Goal: Transaction & Acquisition: Purchase product/service

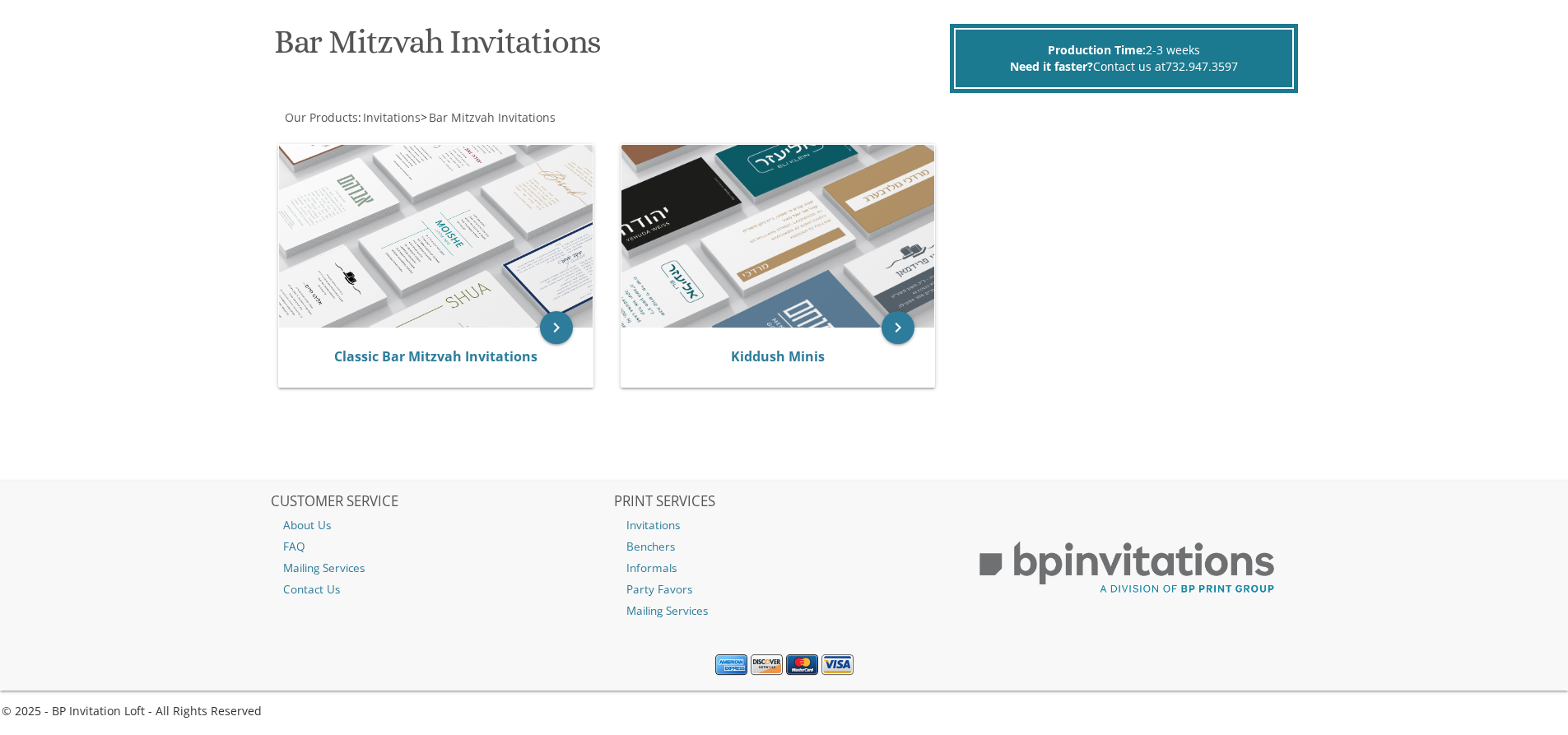
scroll to position [154, 0]
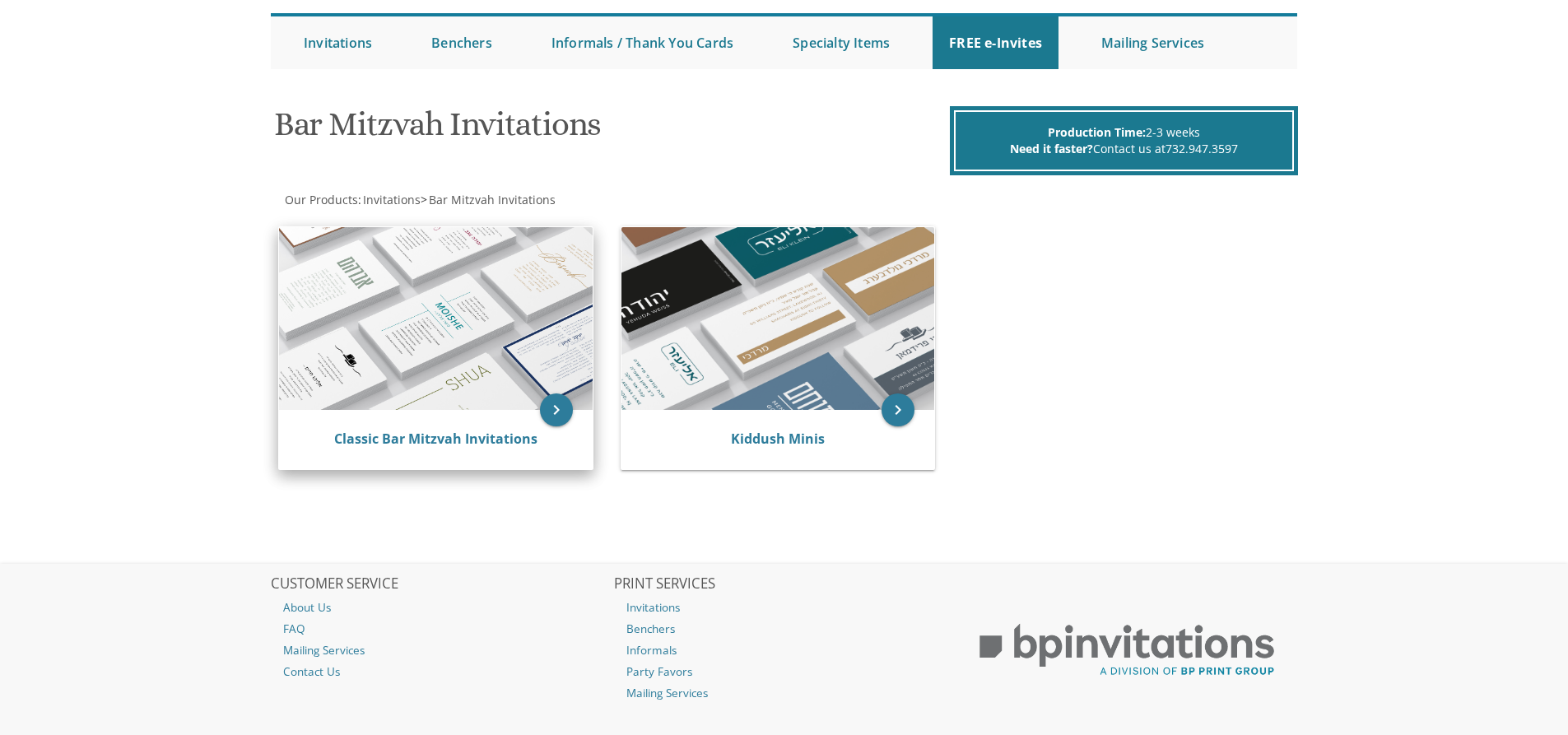
click at [393, 341] on img at bounding box center [436, 319] width 314 height 183
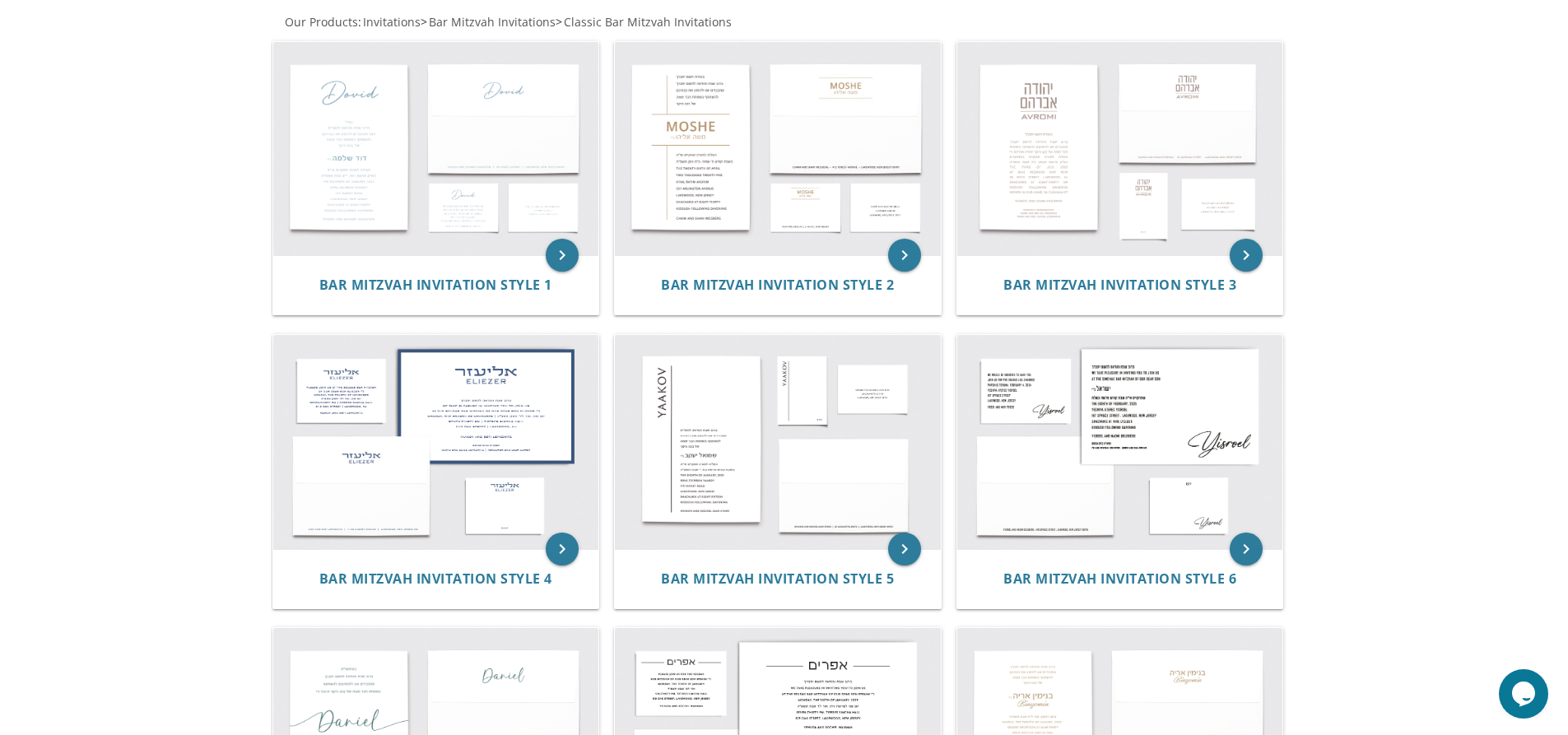
scroll to position [164, 0]
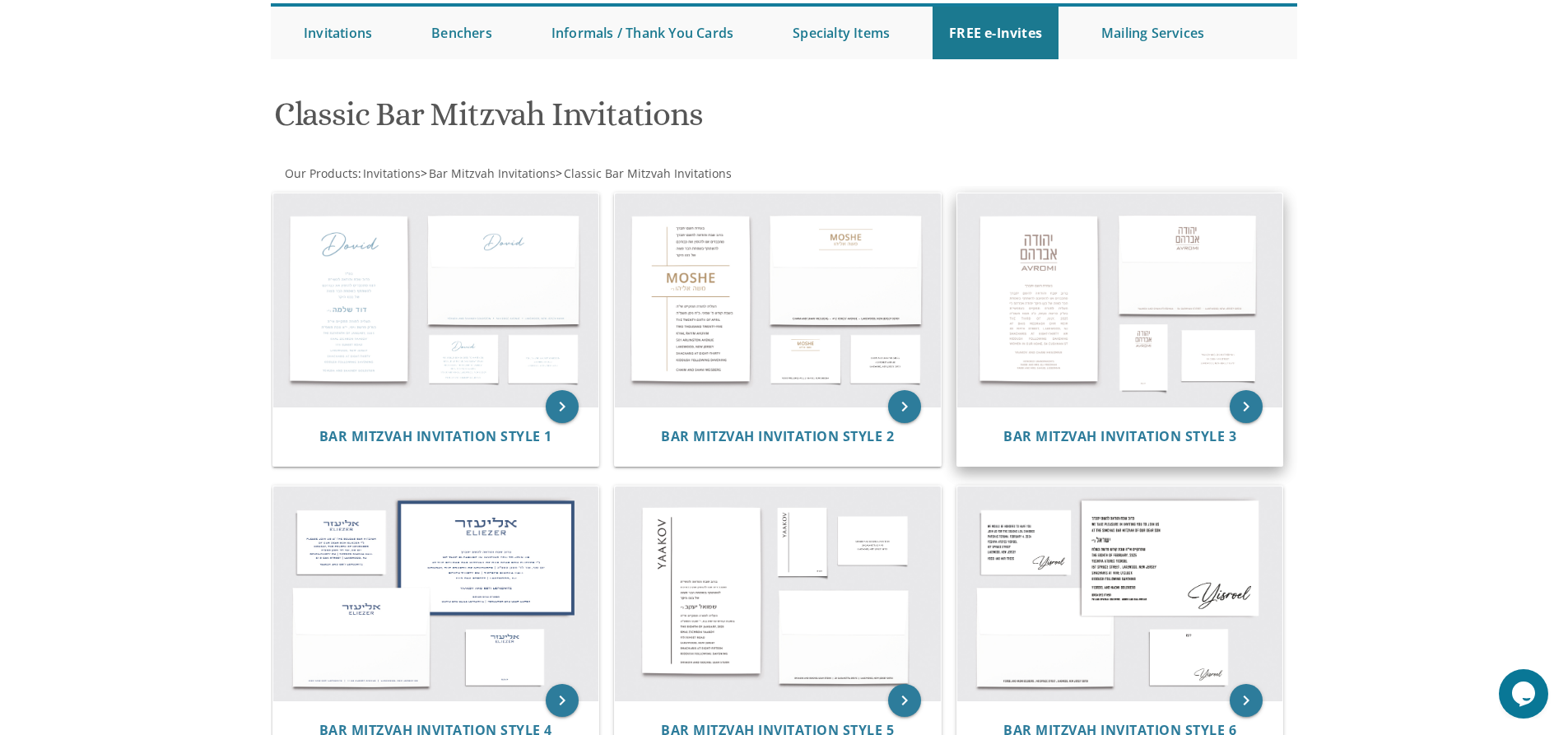
click at [1095, 333] on img at bounding box center [1120, 301] width 326 height 214
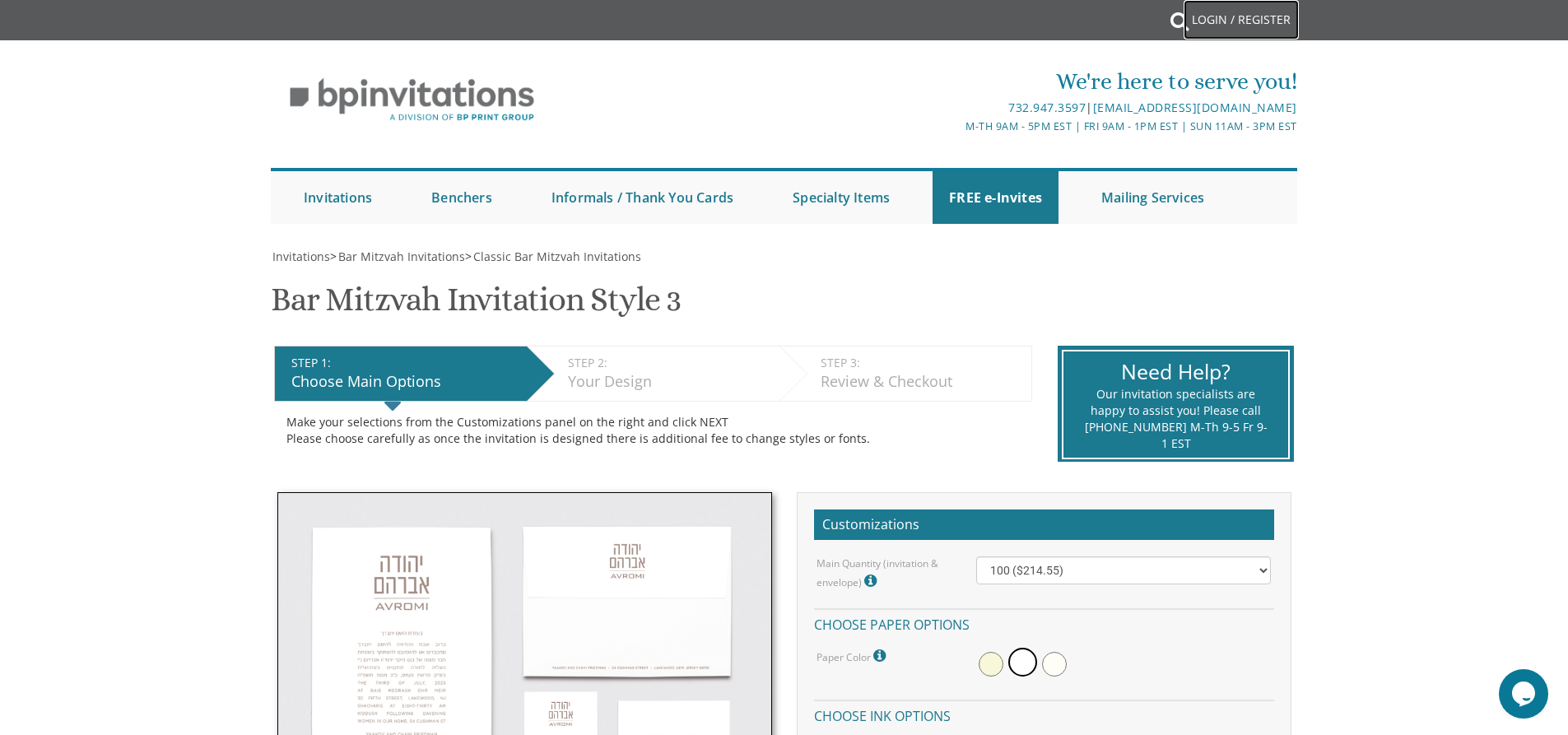
click at [1218, 16] on link "Login / Register" at bounding box center [1241, 20] width 115 height 40
click at [1214, 15] on link "Login / Register" at bounding box center [1241, 20] width 115 height 40
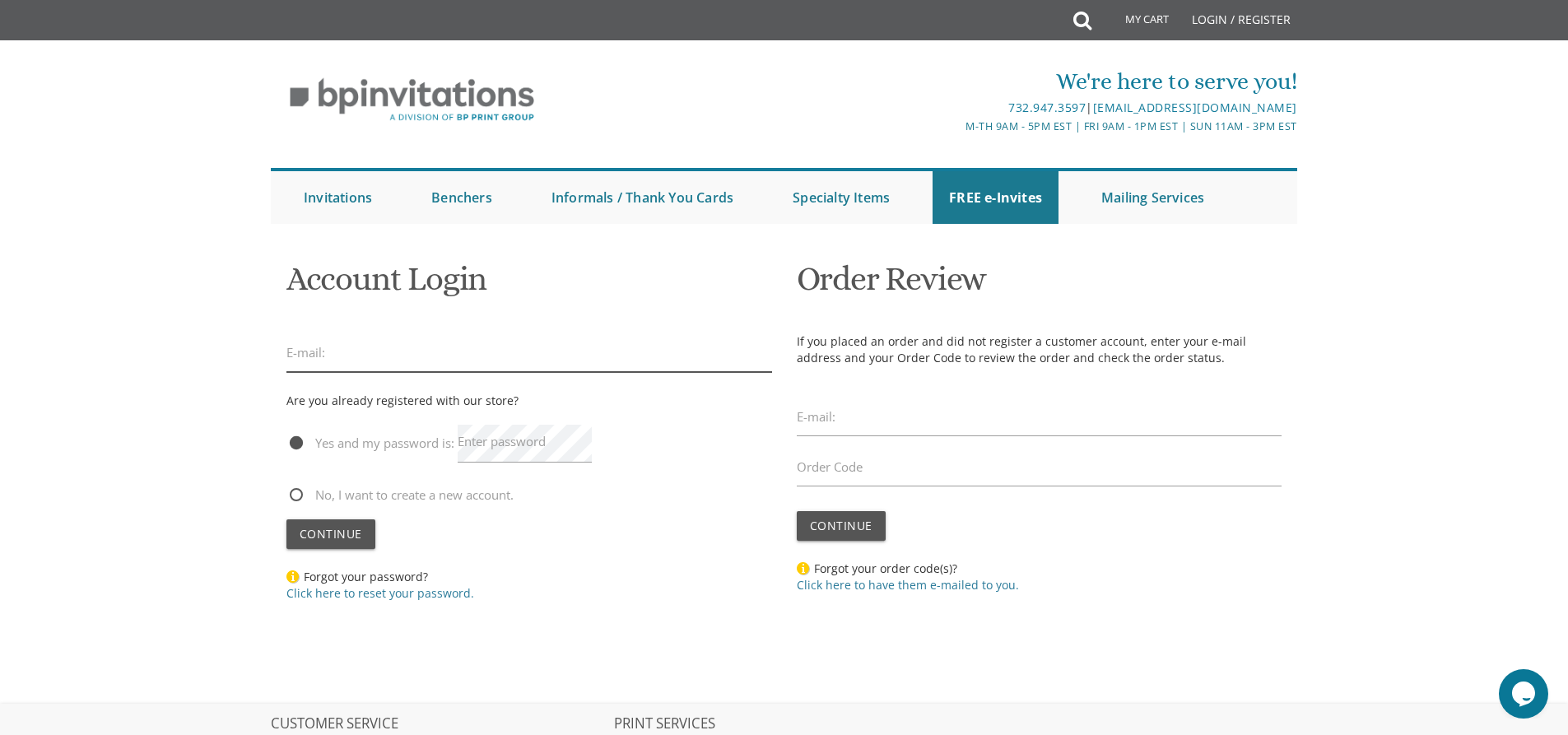
click at [337, 360] on input "email" at bounding box center [529, 353] width 486 height 38
type input "chanibachner@gmail.com"
click at [294, 496] on span "No, I want to create a new account." at bounding box center [400, 495] width 227 height 21
click at [294, 496] on input "No, I want to create a new account." at bounding box center [291, 493] width 11 height 11
radio input "true"
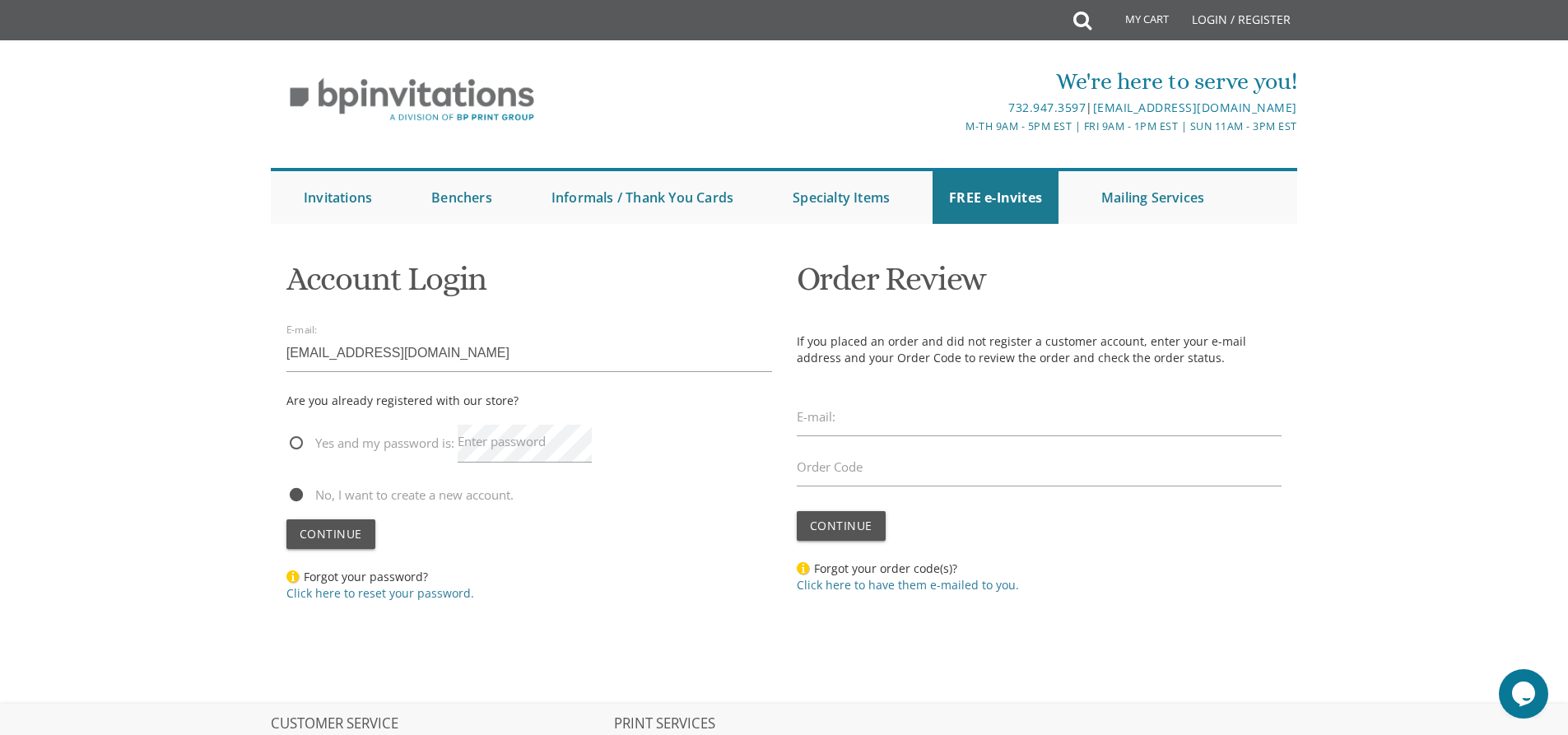
click at [296, 434] on span "Yes and my password is:" at bounding box center [370, 443] width 168 height 21
click at [296, 436] on input "Yes and my password is:" at bounding box center [291, 441] width 11 height 11
radio input "true"
click at [354, 525] on button "Continue" at bounding box center [330, 535] width 89 height 30
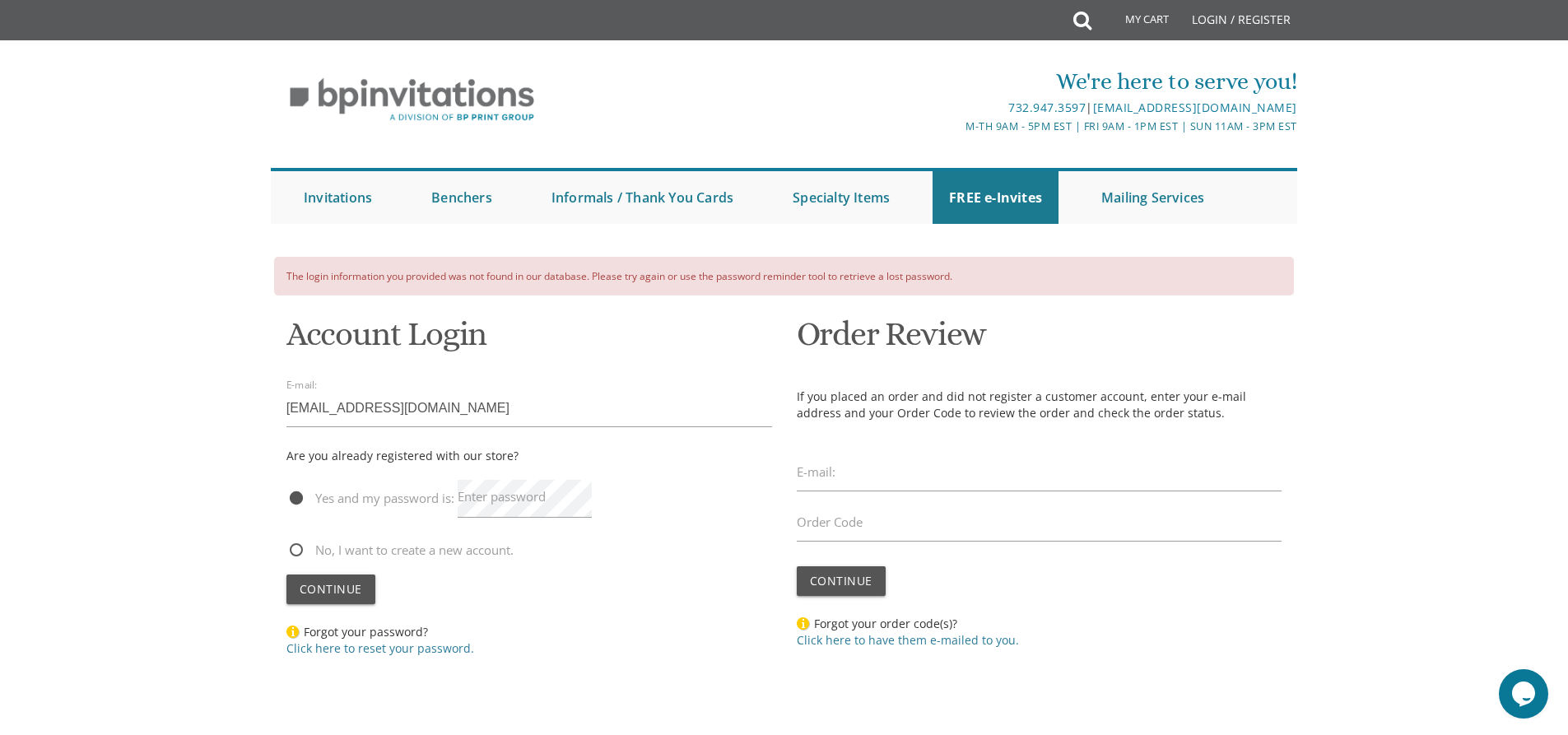
click at [299, 546] on span "No, I want to create a new account." at bounding box center [400, 550] width 227 height 21
click at [297, 546] on input "No, I want to create a new account." at bounding box center [291, 548] width 11 height 11
radio input "true"
click at [319, 579] on button "Continue" at bounding box center [330, 590] width 89 height 30
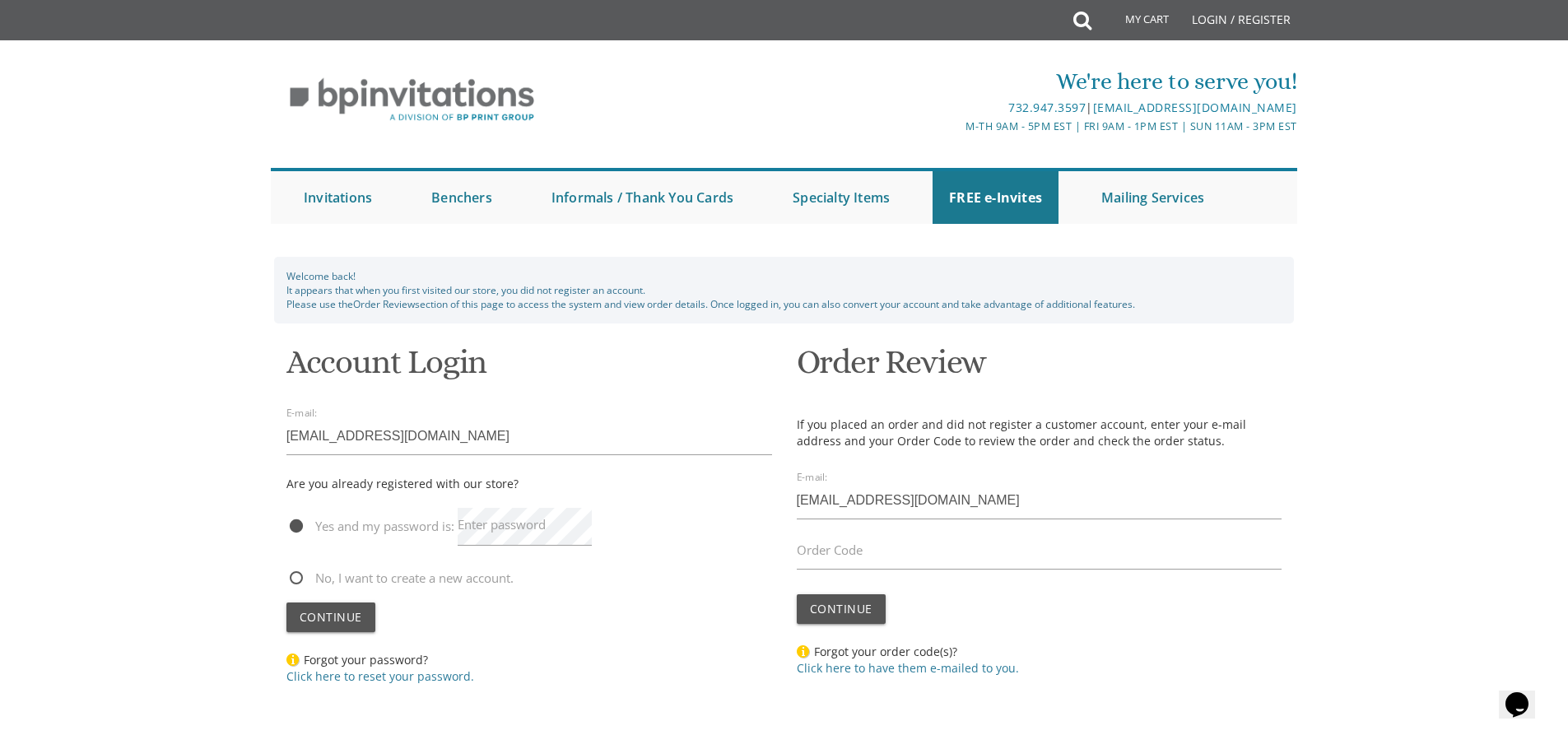
click at [298, 580] on span "No, I want to create a new account." at bounding box center [400, 578] width 227 height 21
click at [297, 580] on input "No, I want to create a new account." at bounding box center [291, 576] width 11 height 11
radio input "true"
click at [337, 621] on span "Continue" at bounding box center [330, 617] width 62 height 16
click at [901, 671] on link "Click here to have them e-mailed to you." at bounding box center [908, 668] width 222 height 16
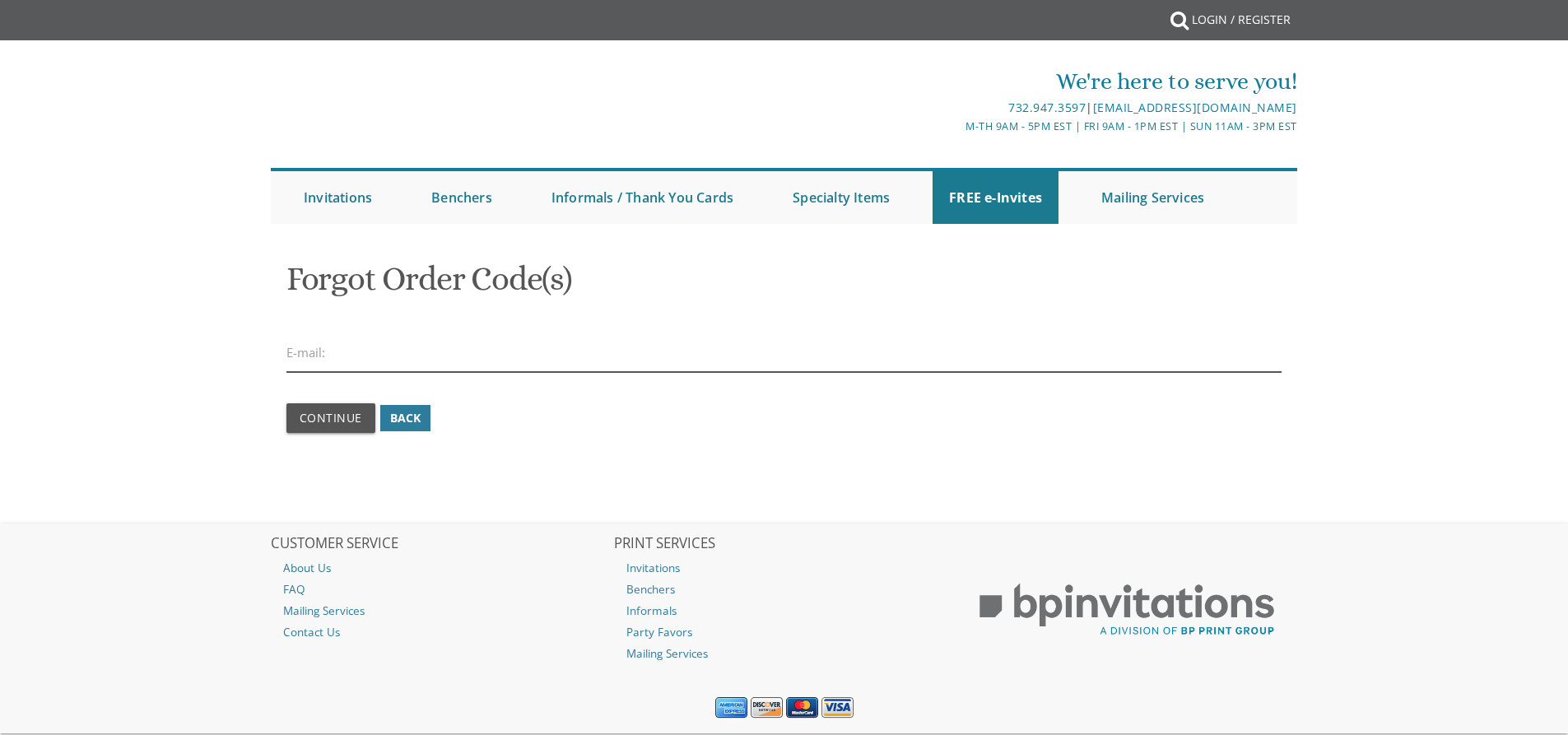
click at [338, 363] on input "email" at bounding box center [784, 353] width 996 height 38
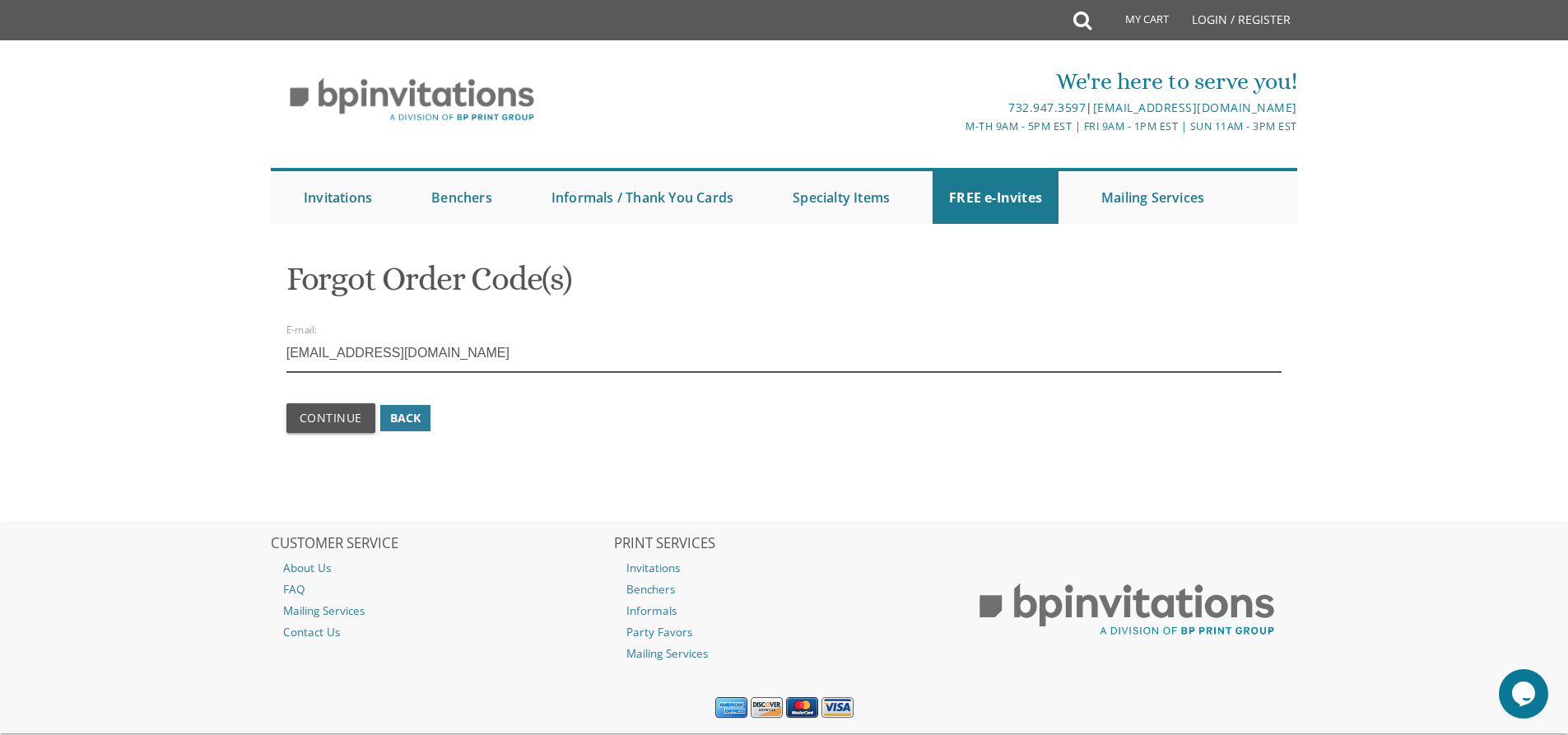
type input "[EMAIL_ADDRESS][DOMAIN_NAME]"
click at [286, 404] on button "Continue" at bounding box center [330, 419] width 89 height 30
click at [323, 419] on span "Continue" at bounding box center [330, 418] width 62 height 16
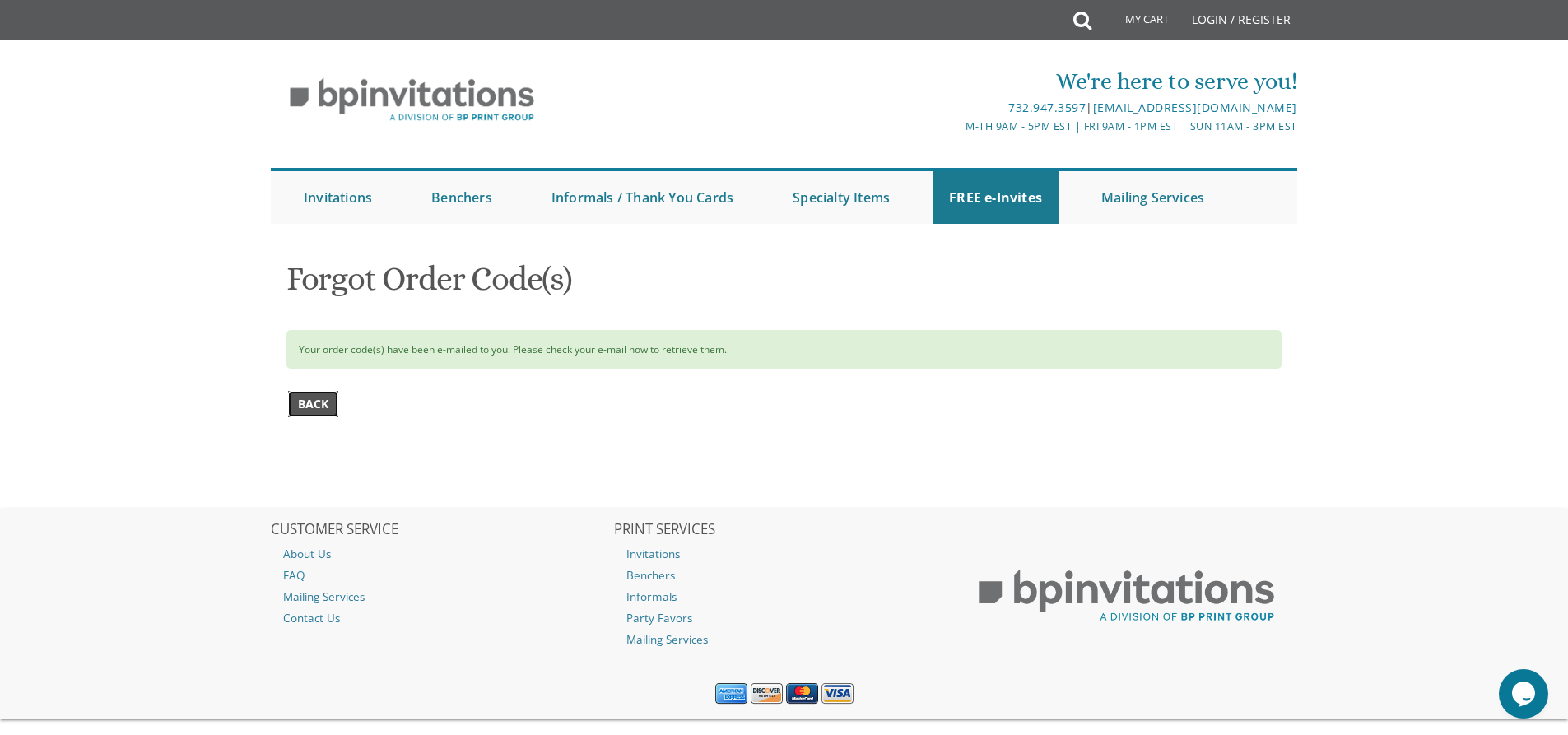
click at [327, 404] on span "Back" at bounding box center [313, 404] width 31 height 17
click at [328, 404] on span "Back" at bounding box center [313, 404] width 31 height 17
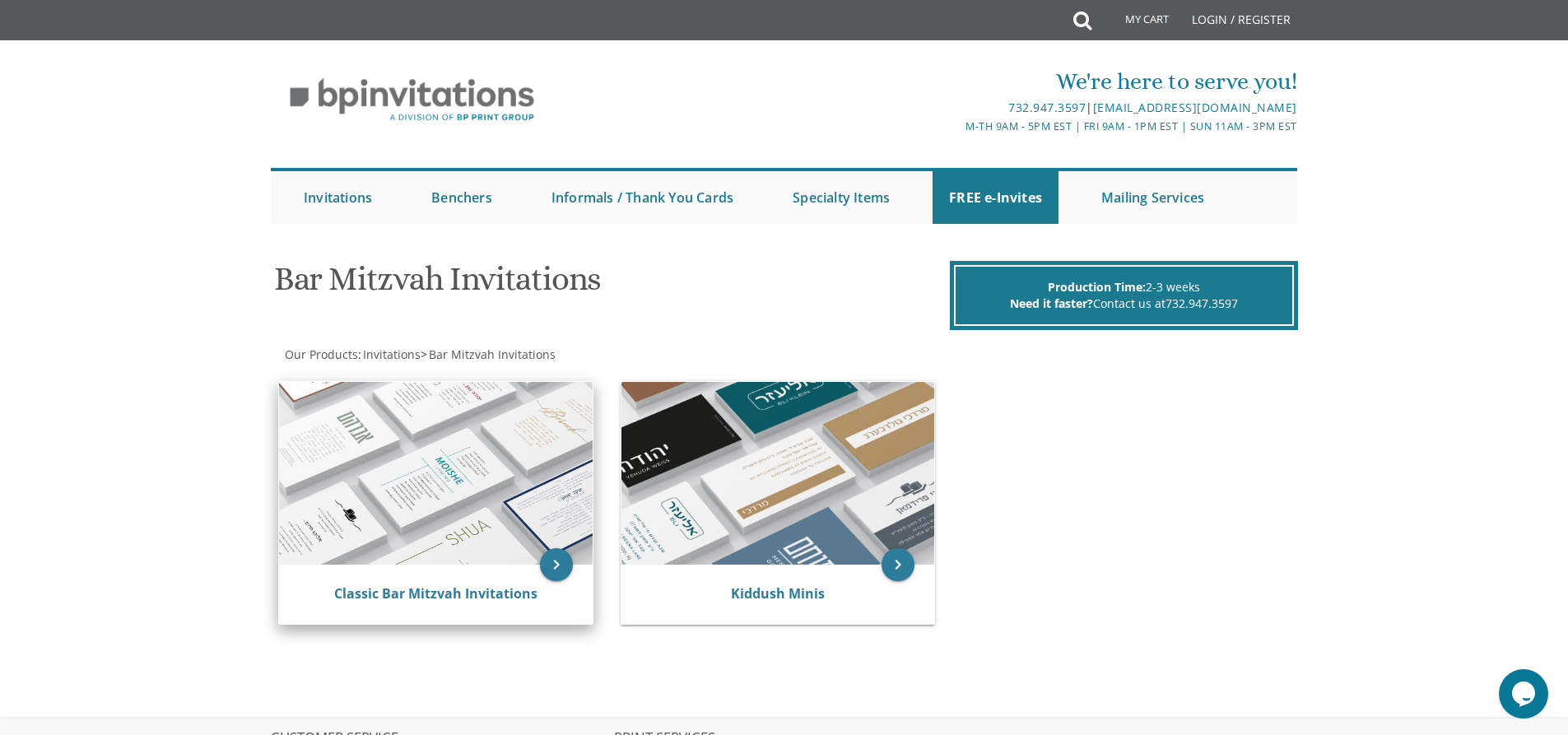
click at [401, 533] on img at bounding box center [436, 473] width 314 height 183
click at [442, 600] on link "Classic Bar Mitzvah Invitations" at bounding box center [435, 594] width 203 height 18
click at [546, 565] on icon "keyboard_arrow_right" at bounding box center [556, 565] width 33 height 33
click at [556, 567] on icon "keyboard_arrow_right" at bounding box center [556, 565] width 33 height 33
click at [1224, 10] on link "Login / Register" at bounding box center [1241, 20] width 115 height 40
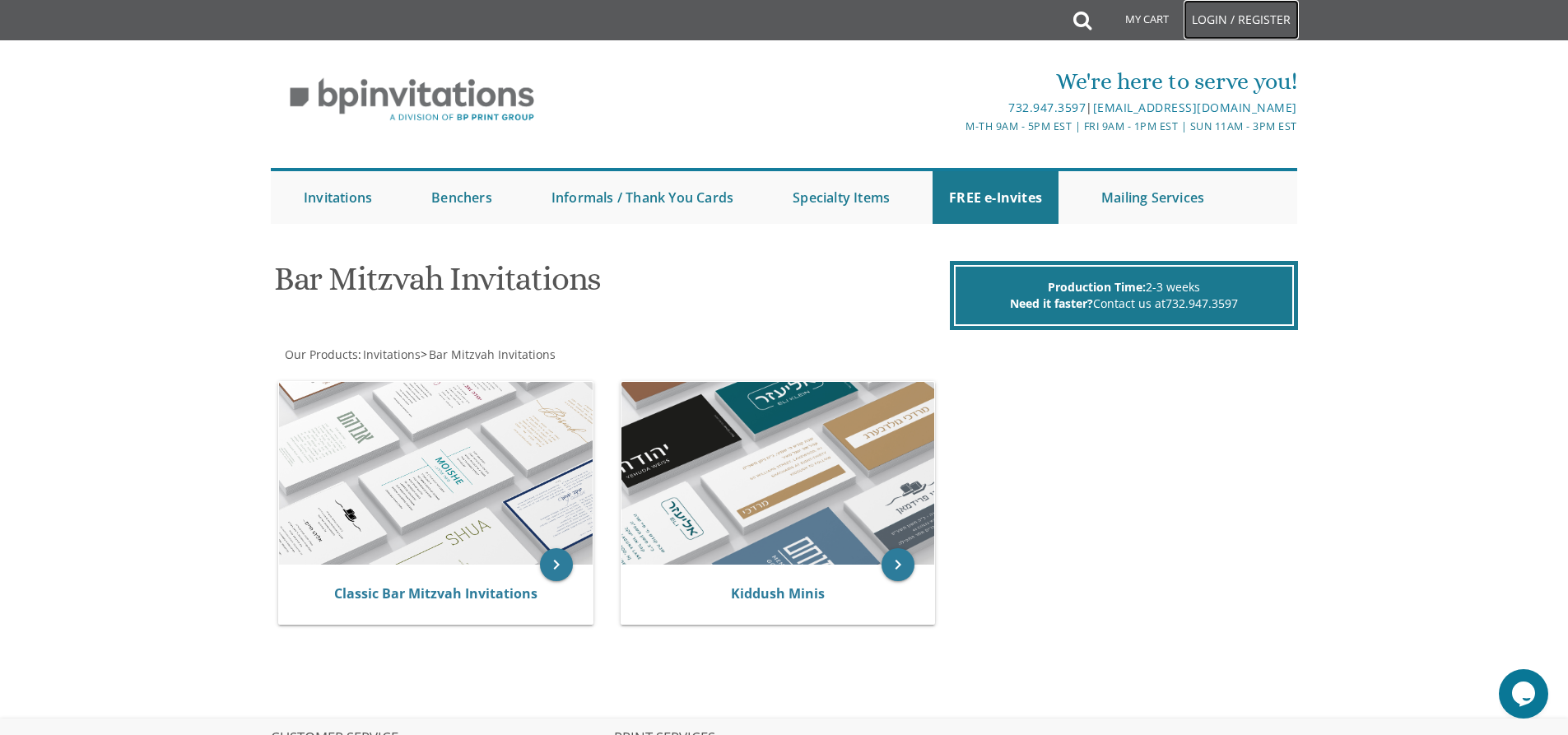
click at [1224, 12] on link "Login / Register" at bounding box center [1241, 20] width 115 height 40
click at [1231, 16] on link "Login / Register" at bounding box center [1241, 20] width 115 height 40
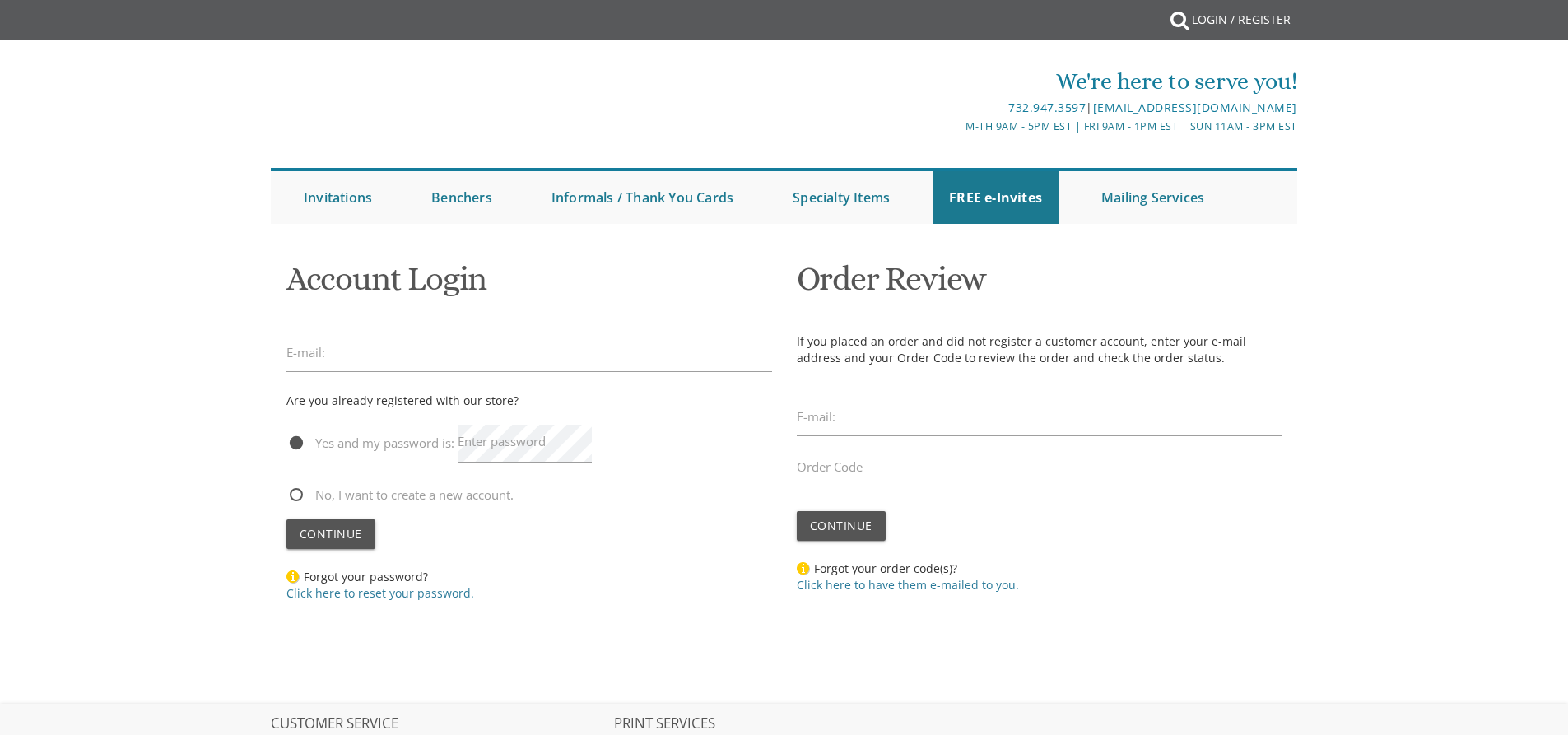
click at [811, 413] on label "E-mail:" at bounding box center [816, 417] width 39 height 17
click at [834, 424] on label "E-mail:" at bounding box center [816, 417] width 39 height 17
drag, startPoint x: 813, startPoint y: 420, endPoint x: 797, endPoint y: 412, distance: 17.9
click at [799, 414] on label "E-mail:" at bounding box center [816, 417] width 39 height 17
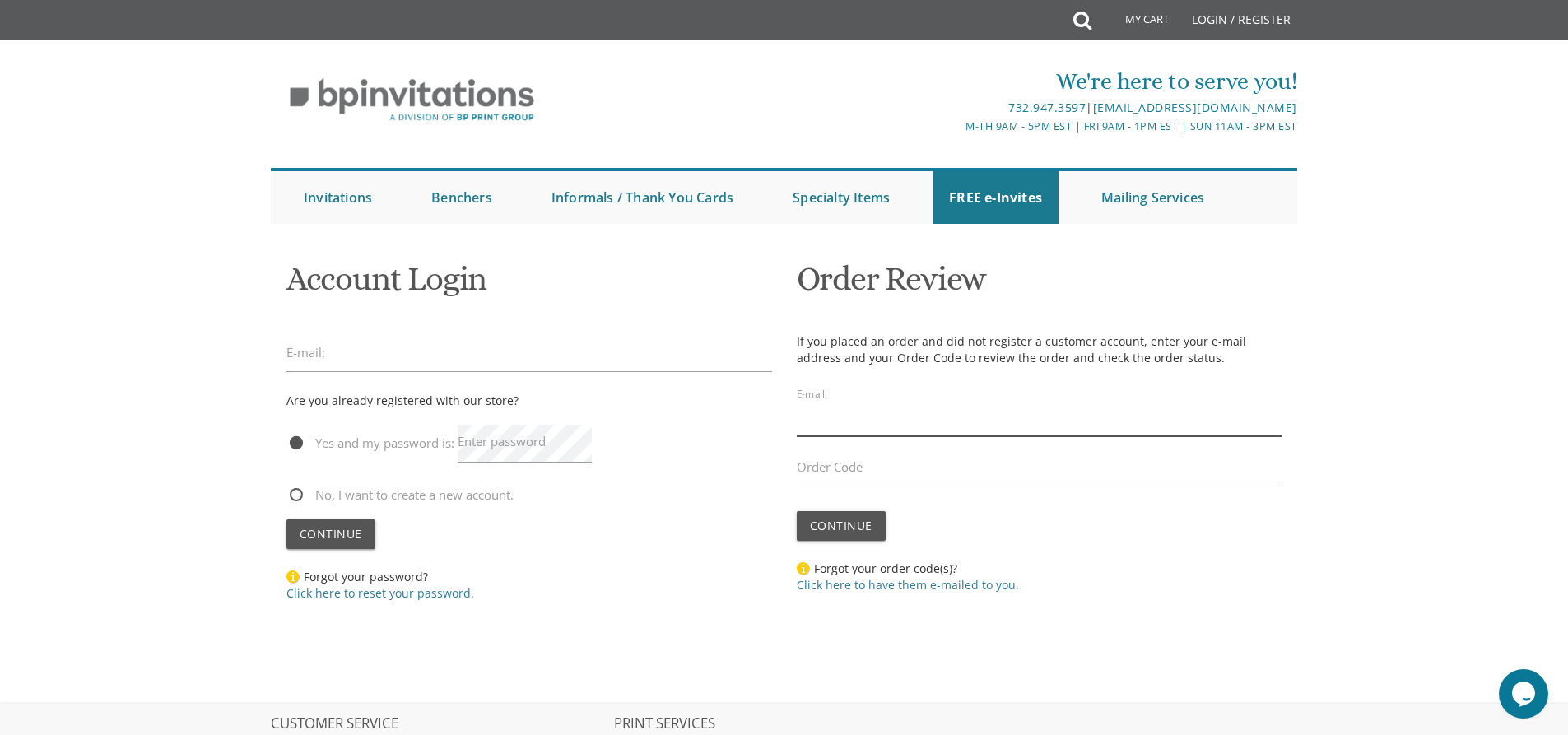
click at [833, 429] on input "email" at bounding box center [1039, 418] width 486 height 38
type input "chanibachner@gmail.com"
click at [838, 481] on input "Order Code" at bounding box center [1039, 468] width 486 height 38
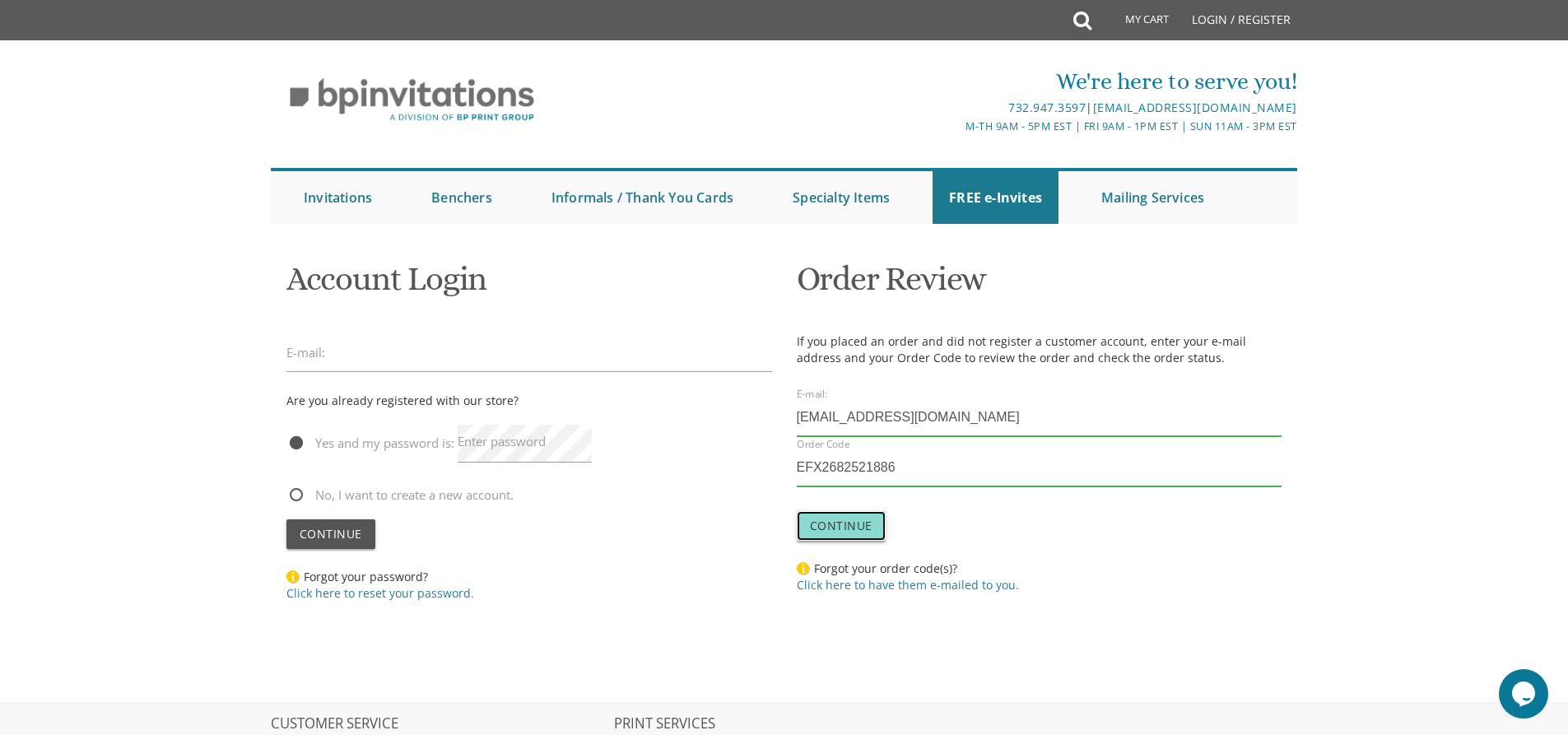
click at [842, 517] on button "Continue" at bounding box center [841, 527] width 89 height 30
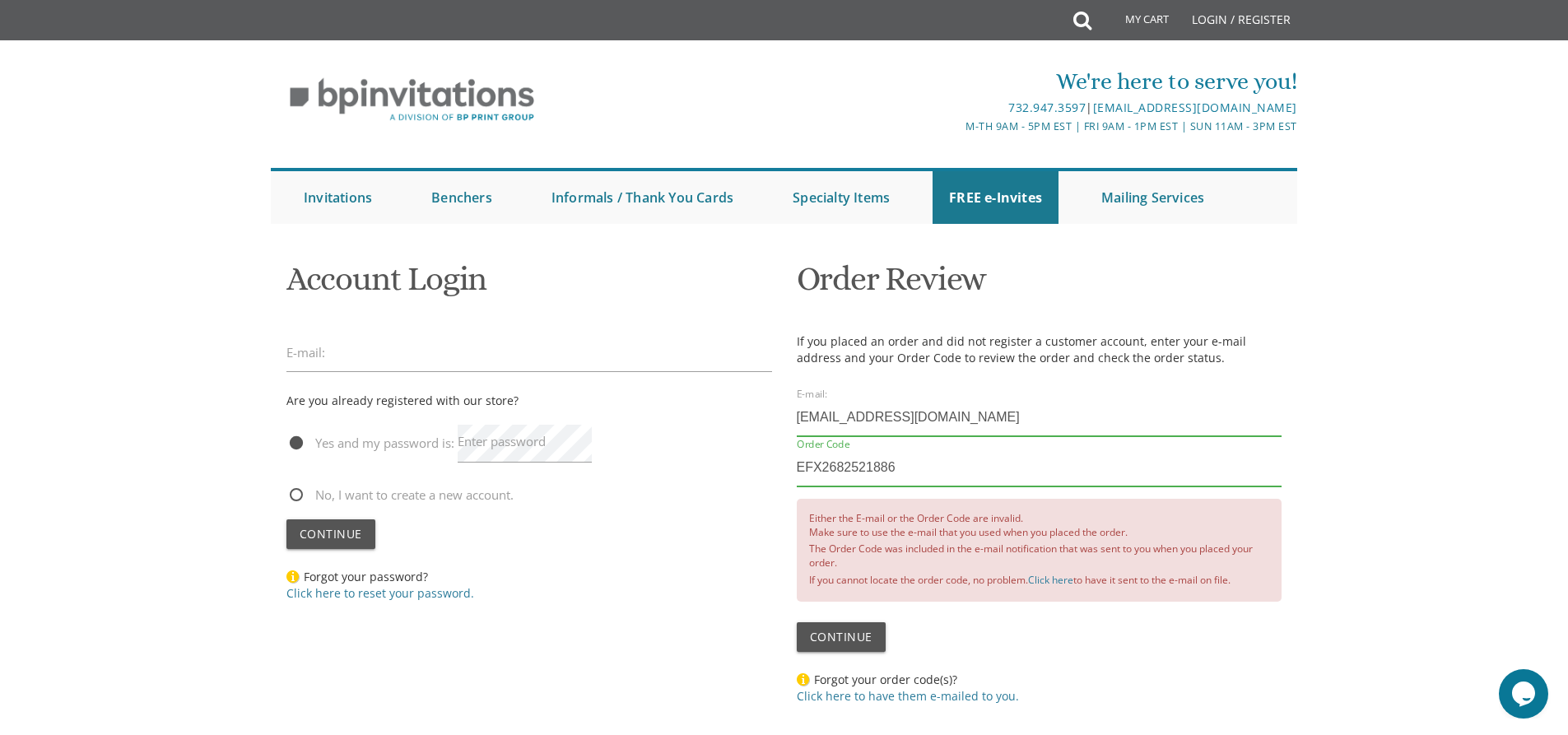
click at [814, 470] on input "EFX2682521886" at bounding box center [1039, 468] width 486 height 38
type input "EXF2682521886"
click at [843, 643] on span "Continue" at bounding box center [841, 636] width 62 height 16
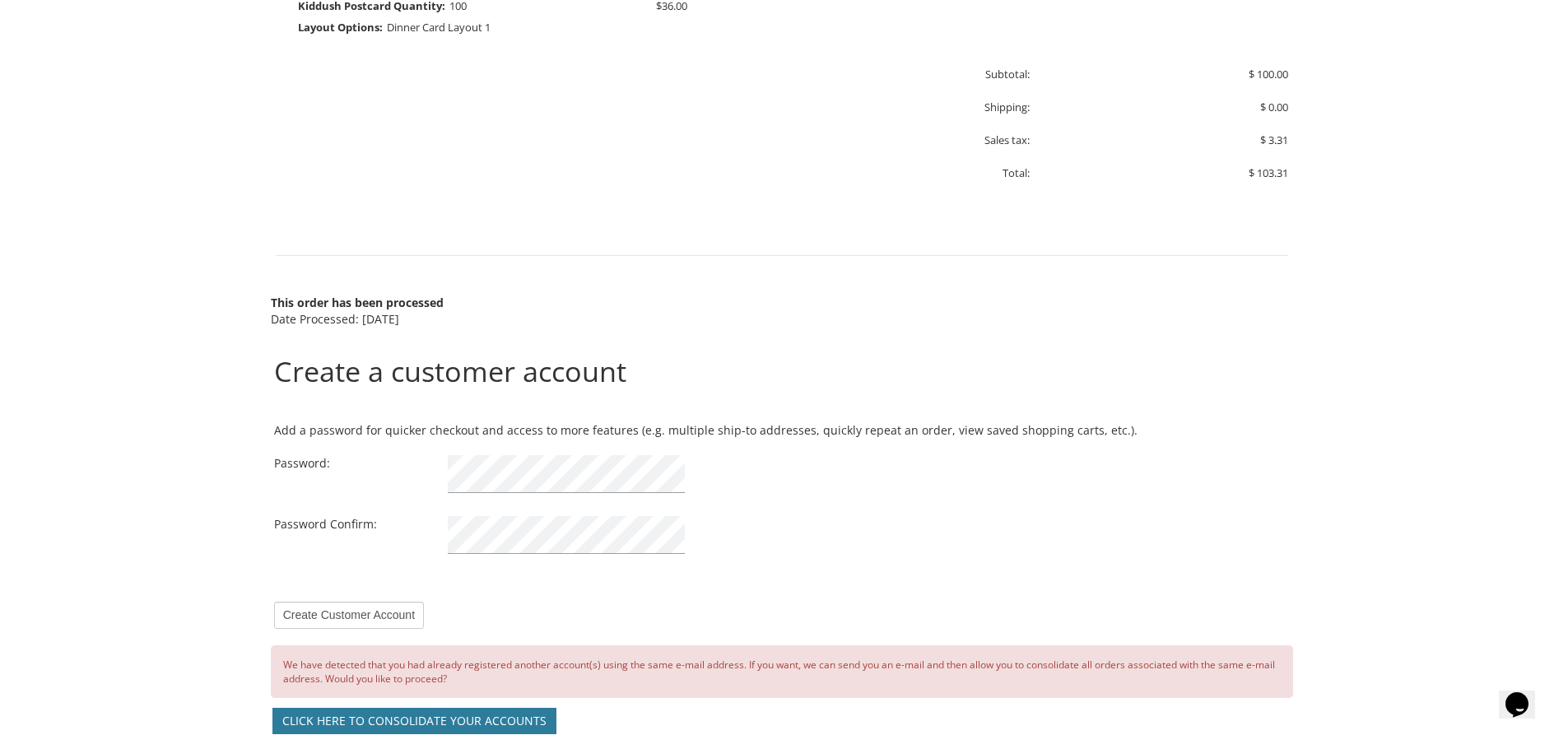
scroll to position [1071, 0]
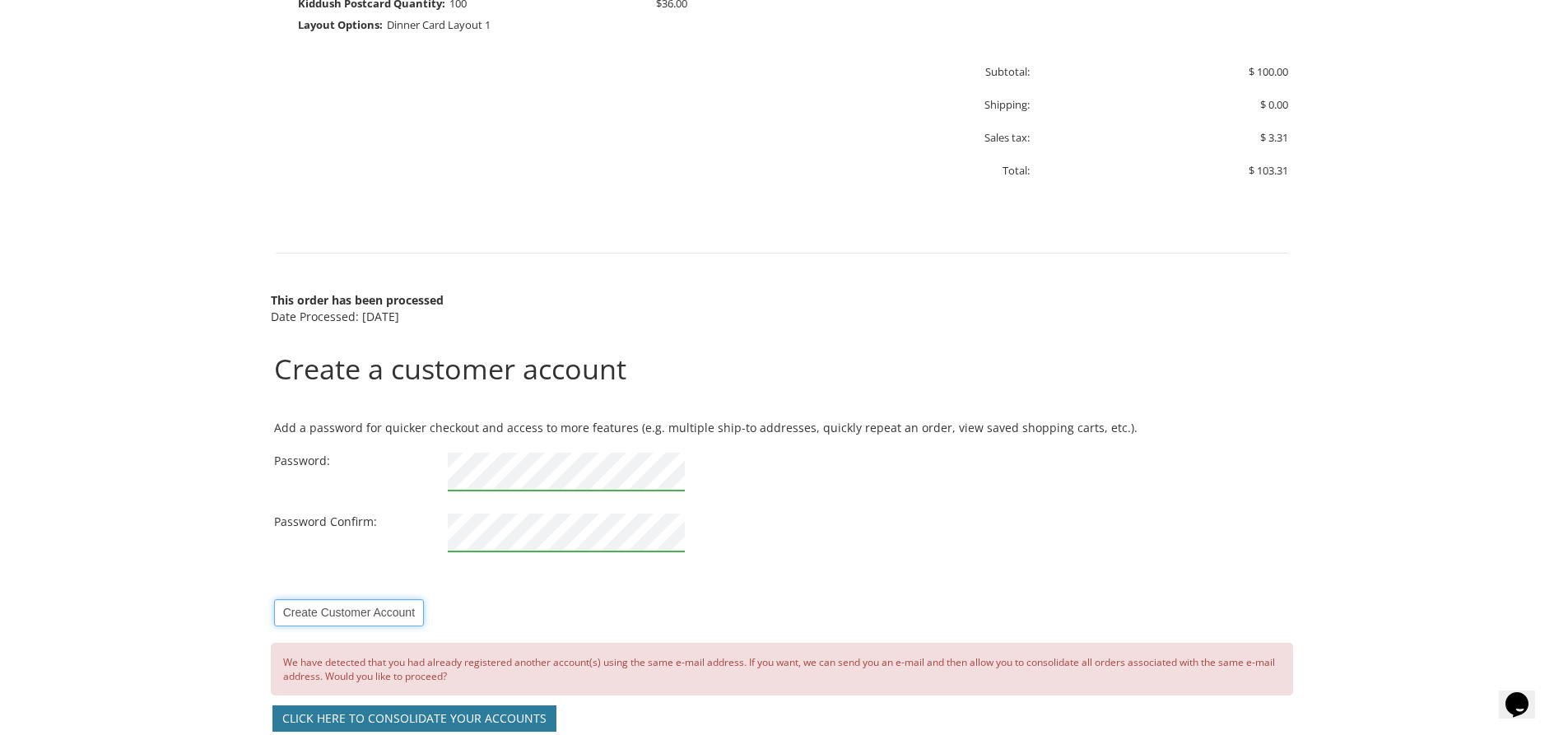
click at [380, 618] on input "Create Customer Account" at bounding box center [349, 613] width 149 height 27
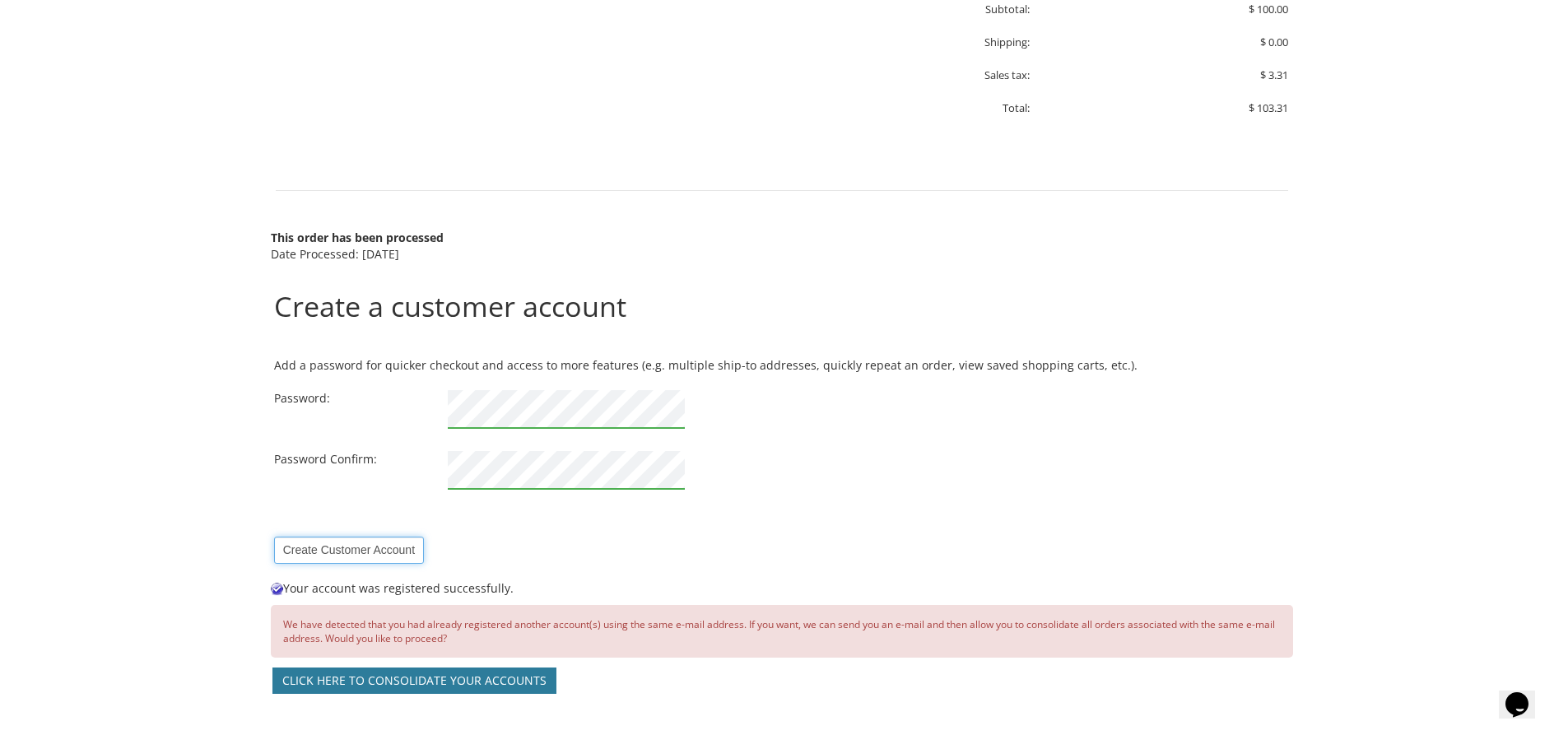
scroll to position [1317, 0]
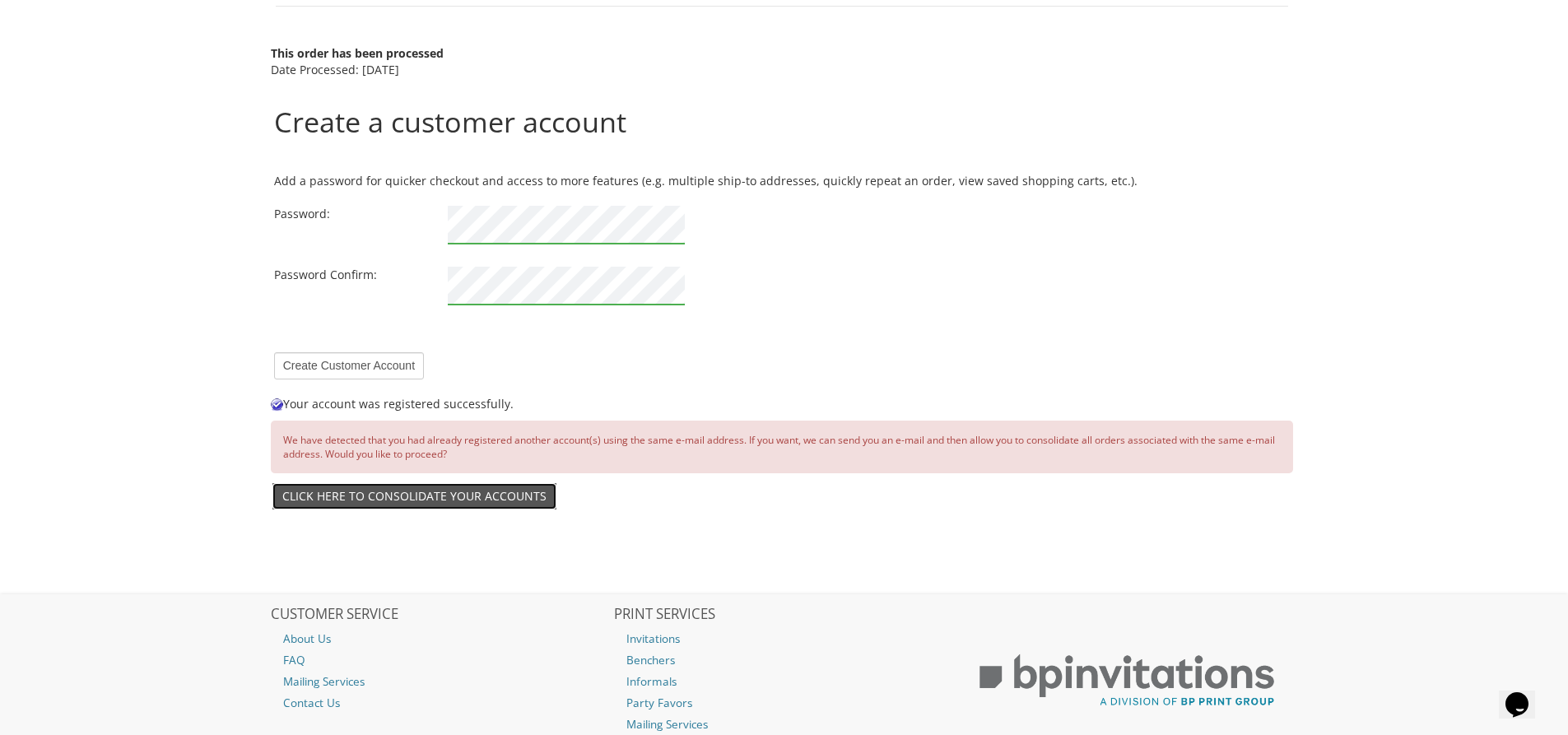
click at [374, 498] on link "Click here to consolidate your accounts" at bounding box center [414, 497] width 284 height 27
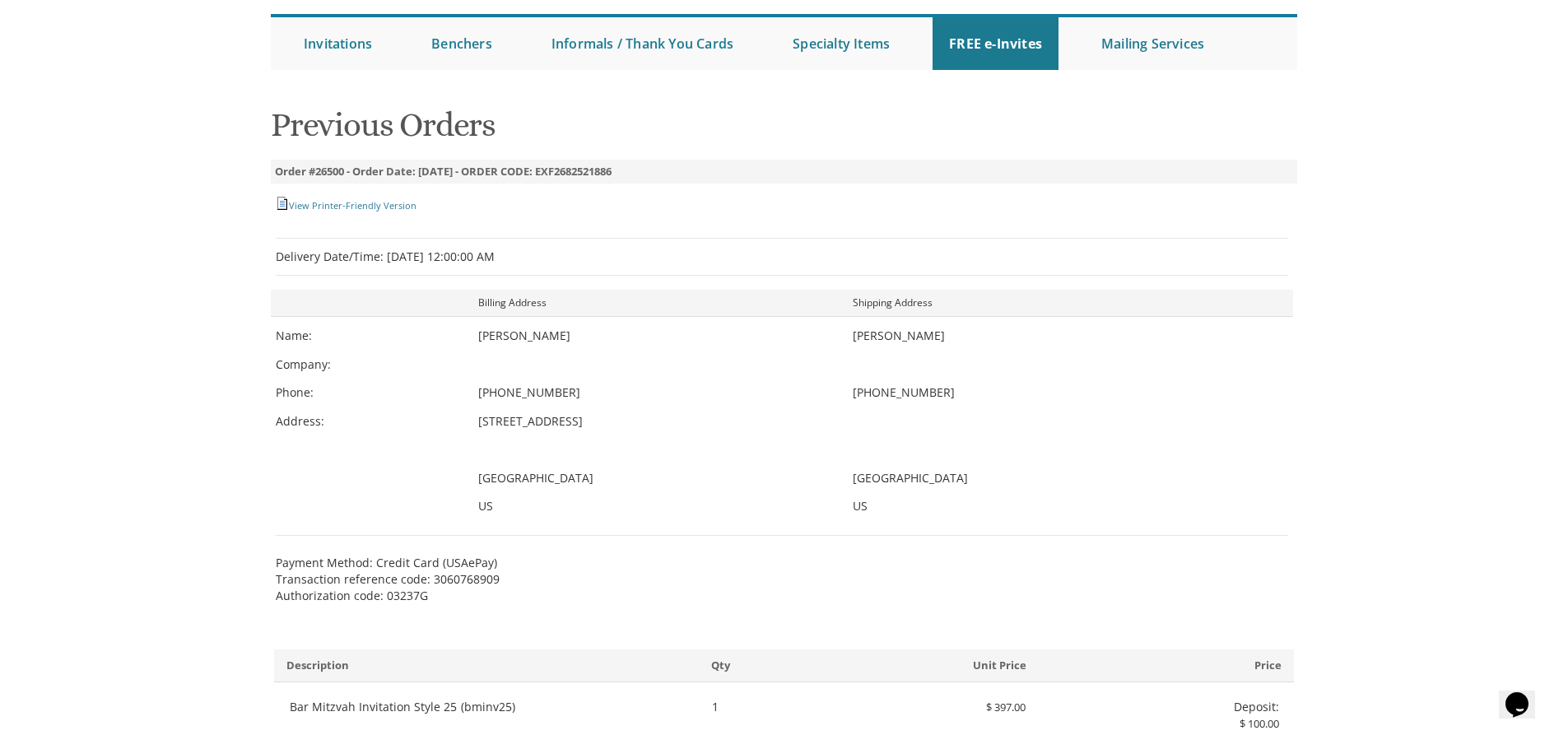
scroll to position [131, 0]
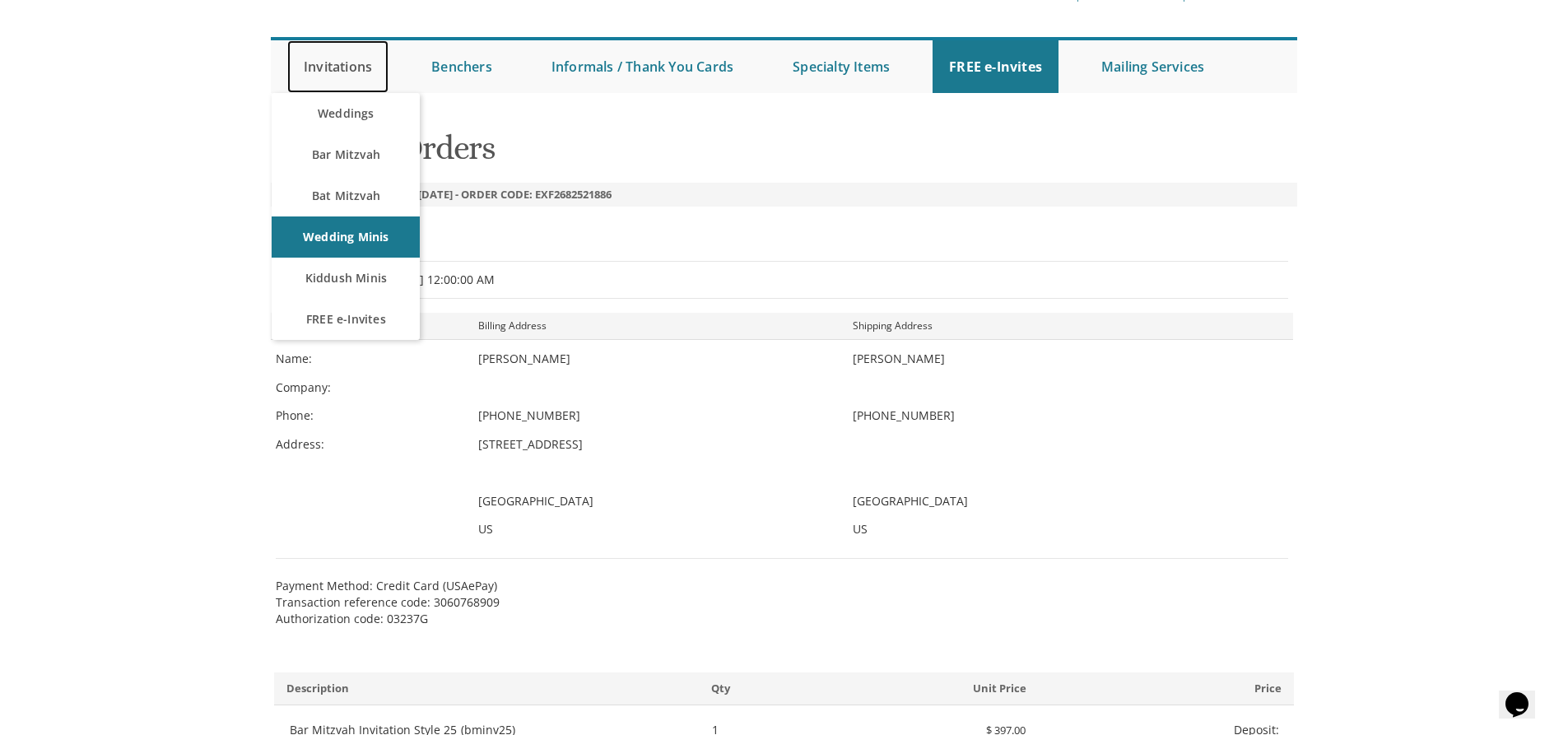
click at [344, 68] on link "Invitations" at bounding box center [338, 66] width 101 height 52
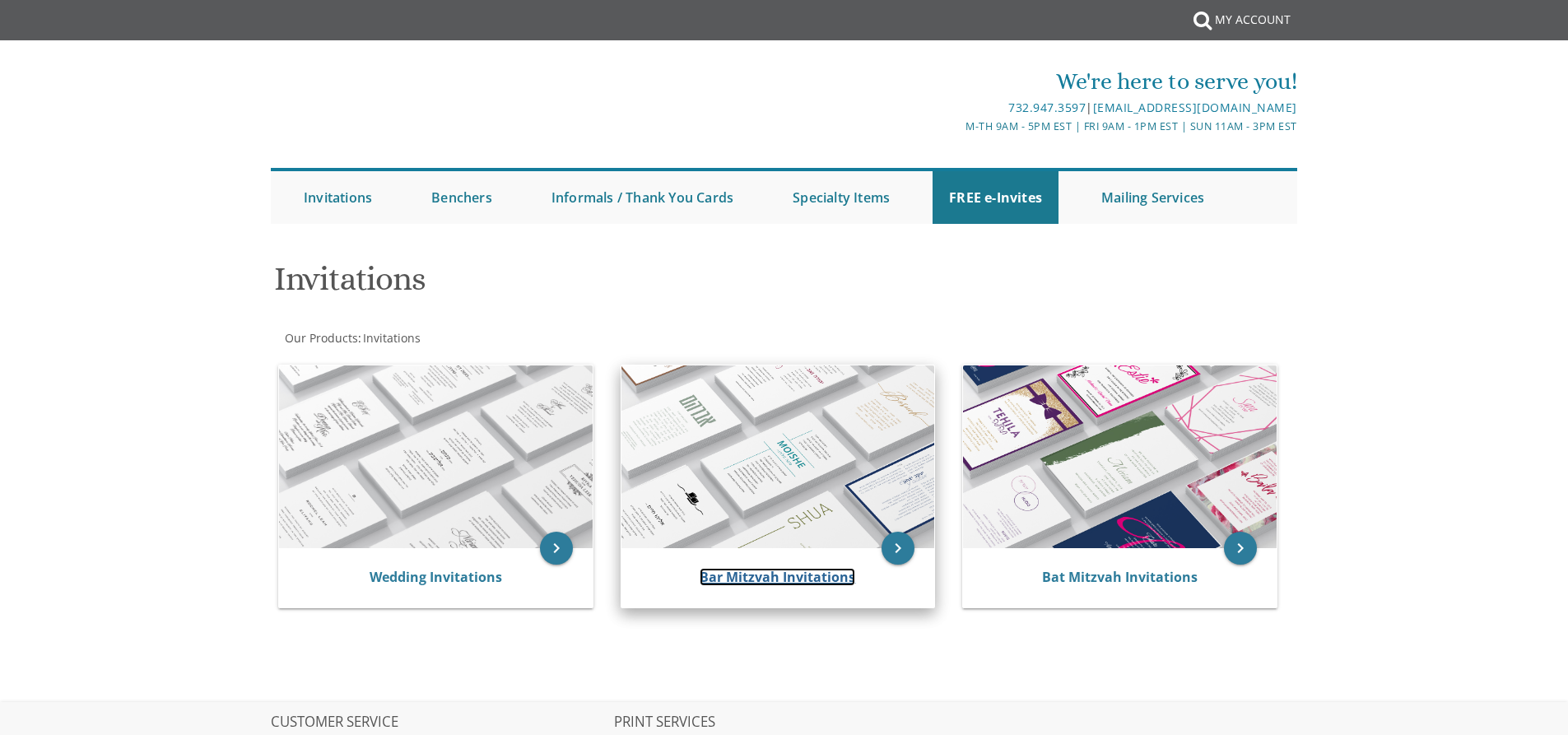
click at [803, 580] on link "Bar Mitzvah Invitations" at bounding box center [777, 577] width 155 height 18
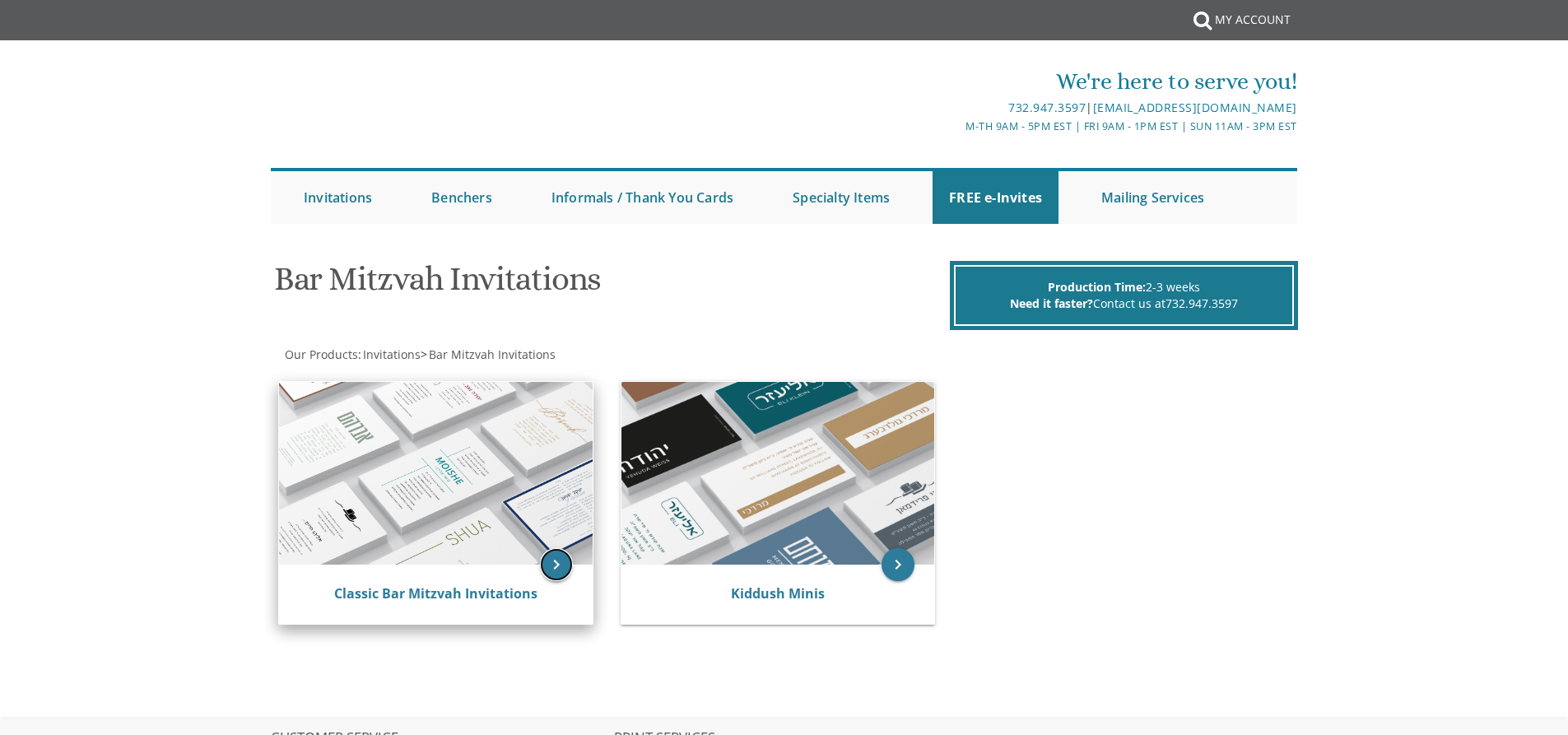
click at [545, 569] on icon "keyboard_arrow_right" at bounding box center [556, 565] width 33 height 33
click at [477, 601] on link "Classic Bar Mitzvah Invitations" at bounding box center [435, 594] width 203 height 18
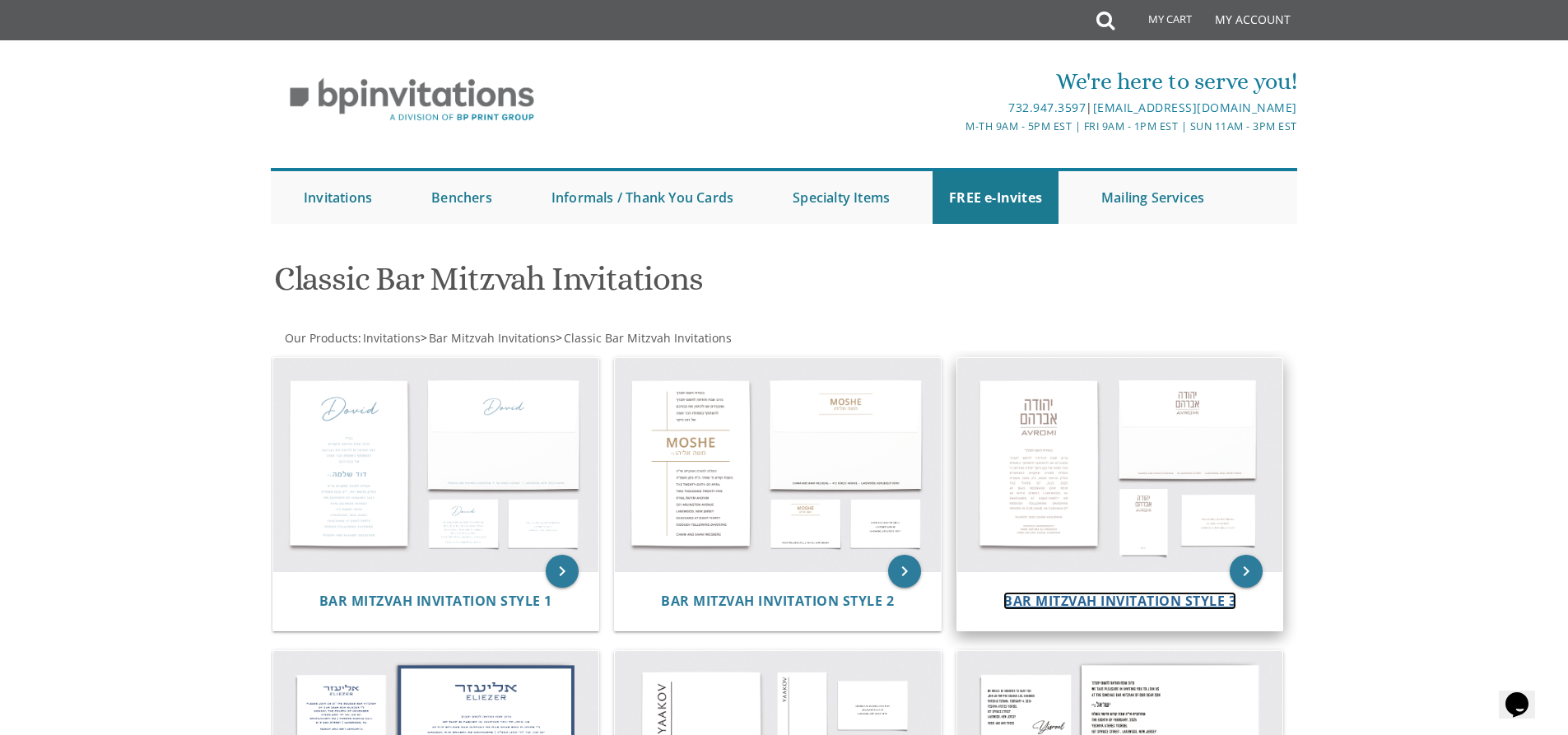
click at [1201, 600] on span "Bar Mitzvah Invitation Style 3" at bounding box center [1119, 601] width 233 height 18
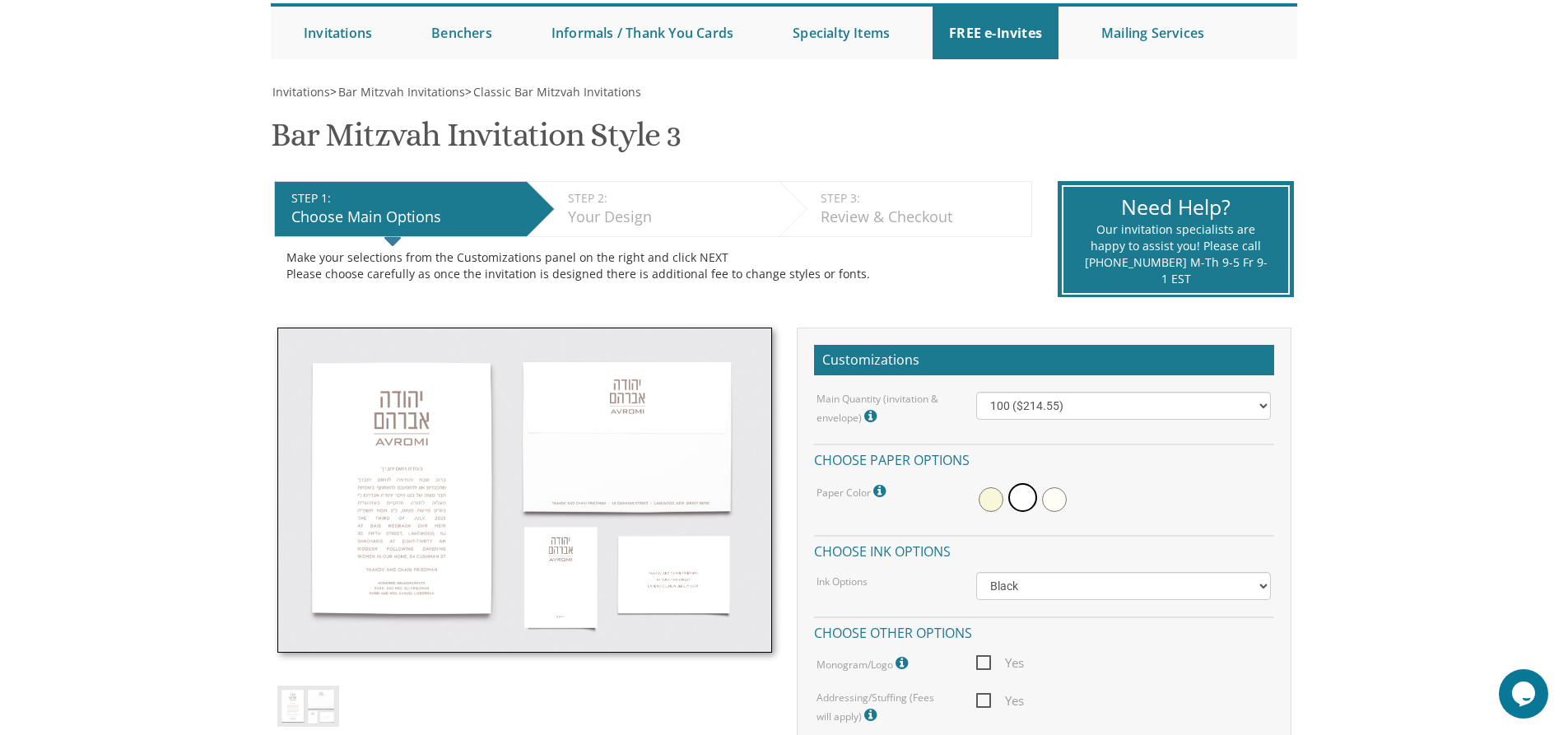
scroll to position [247, 0]
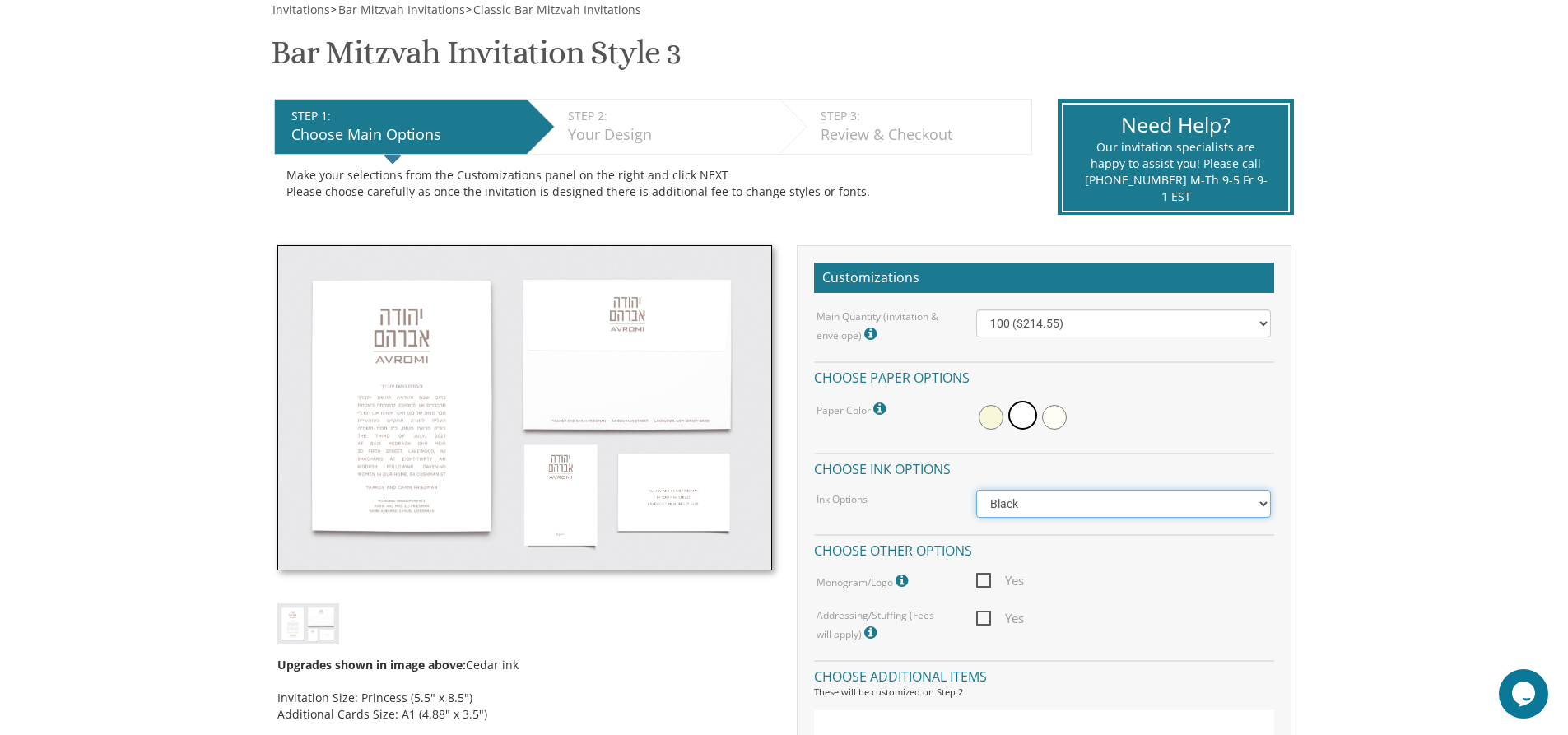
click at [1260, 500] on select "Black Colored Ink ($65.00) Black + One Color ($100.00) Two Colors ($137.95)" at bounding box center [1123, 504] width 295 height 28
click at [1028, 417] on span at bounding box center [1022, 415] width 29 height 29
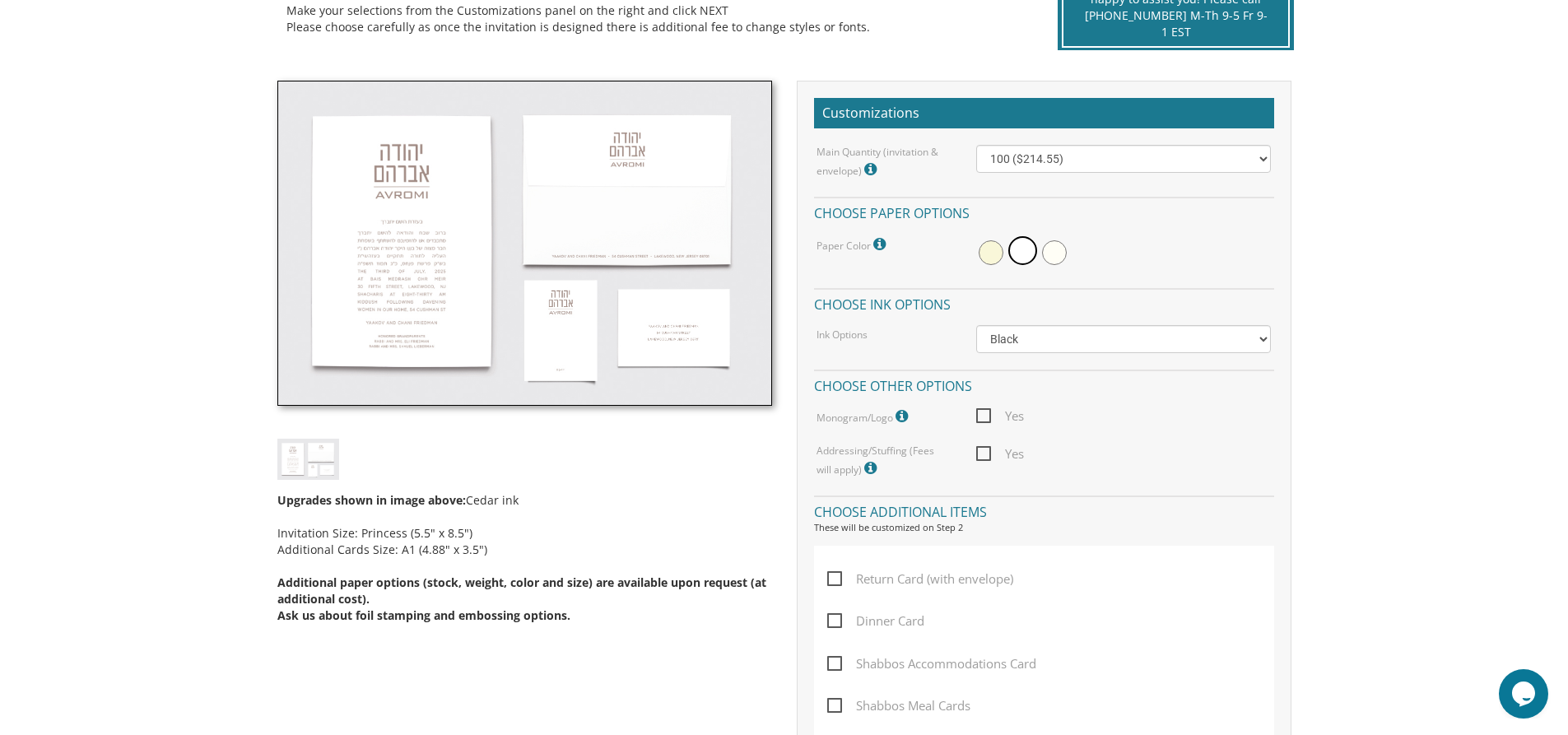
scroll to position [494, 0]
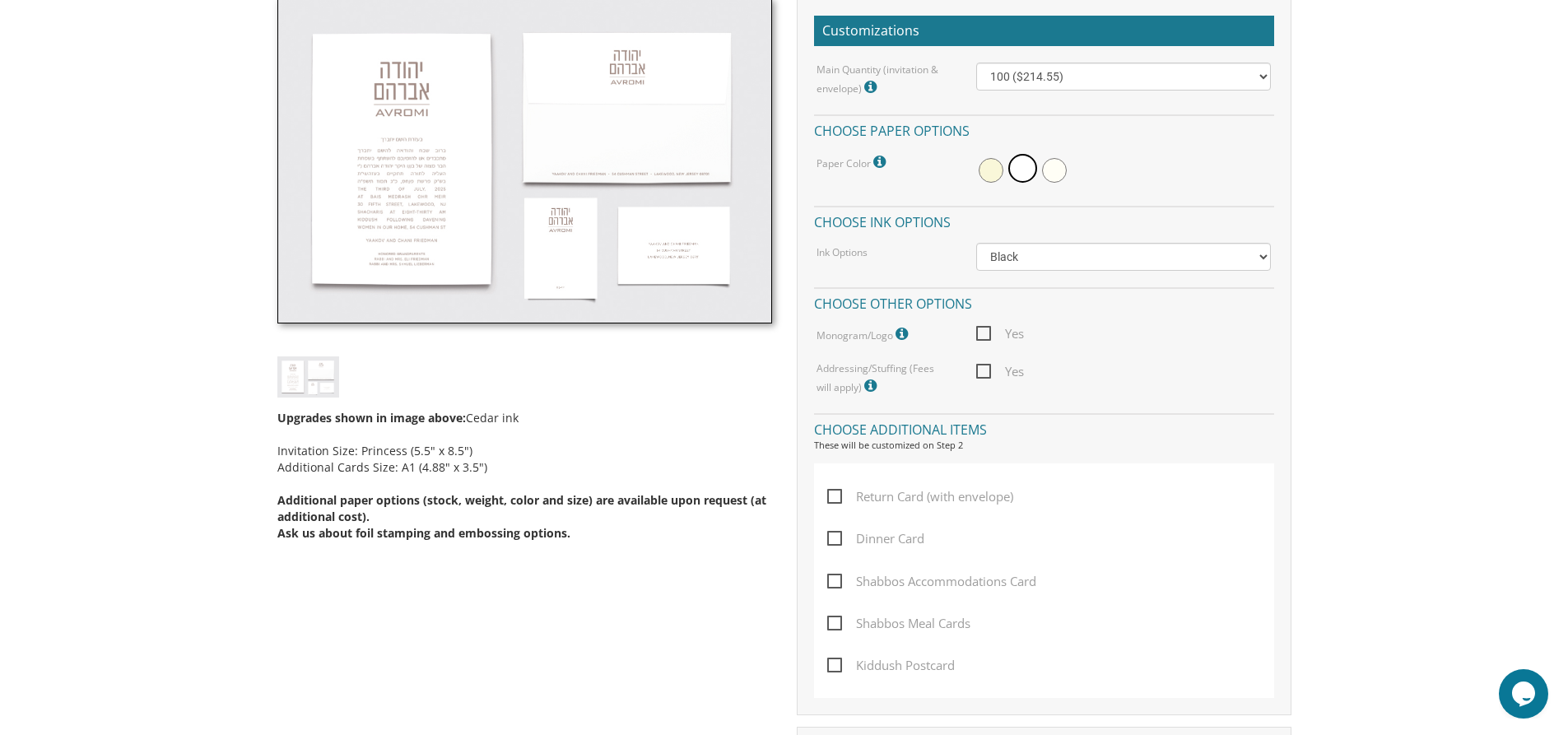
click at [837, 538] on span "Dinner Card" at bounding box center [875, 538] width 97 height 21
click at [837, 538] on input "Dinner Card" at bounding box center [832, 537] width 11 height 11
checkbox input "true"
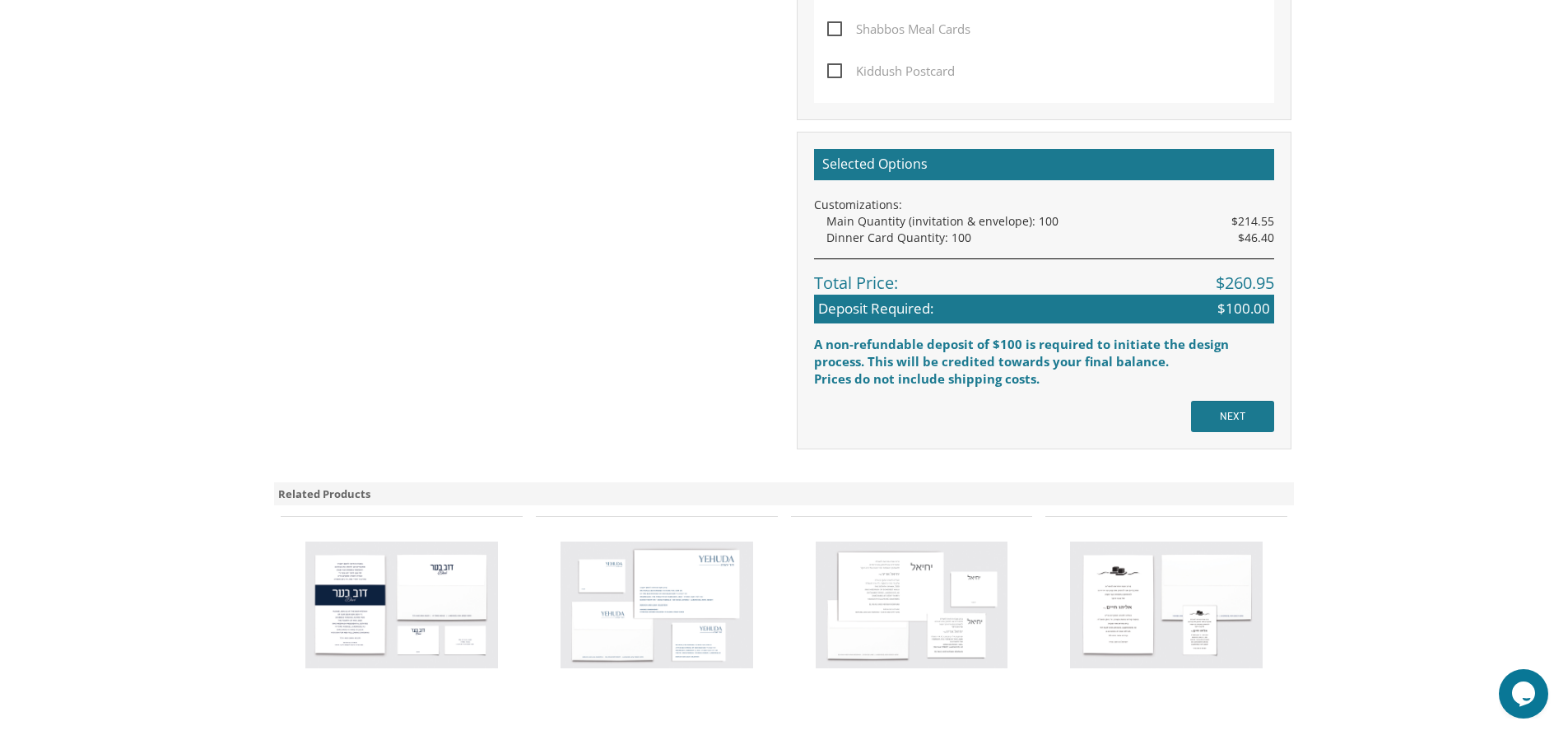
scroll to position [1012, 0]
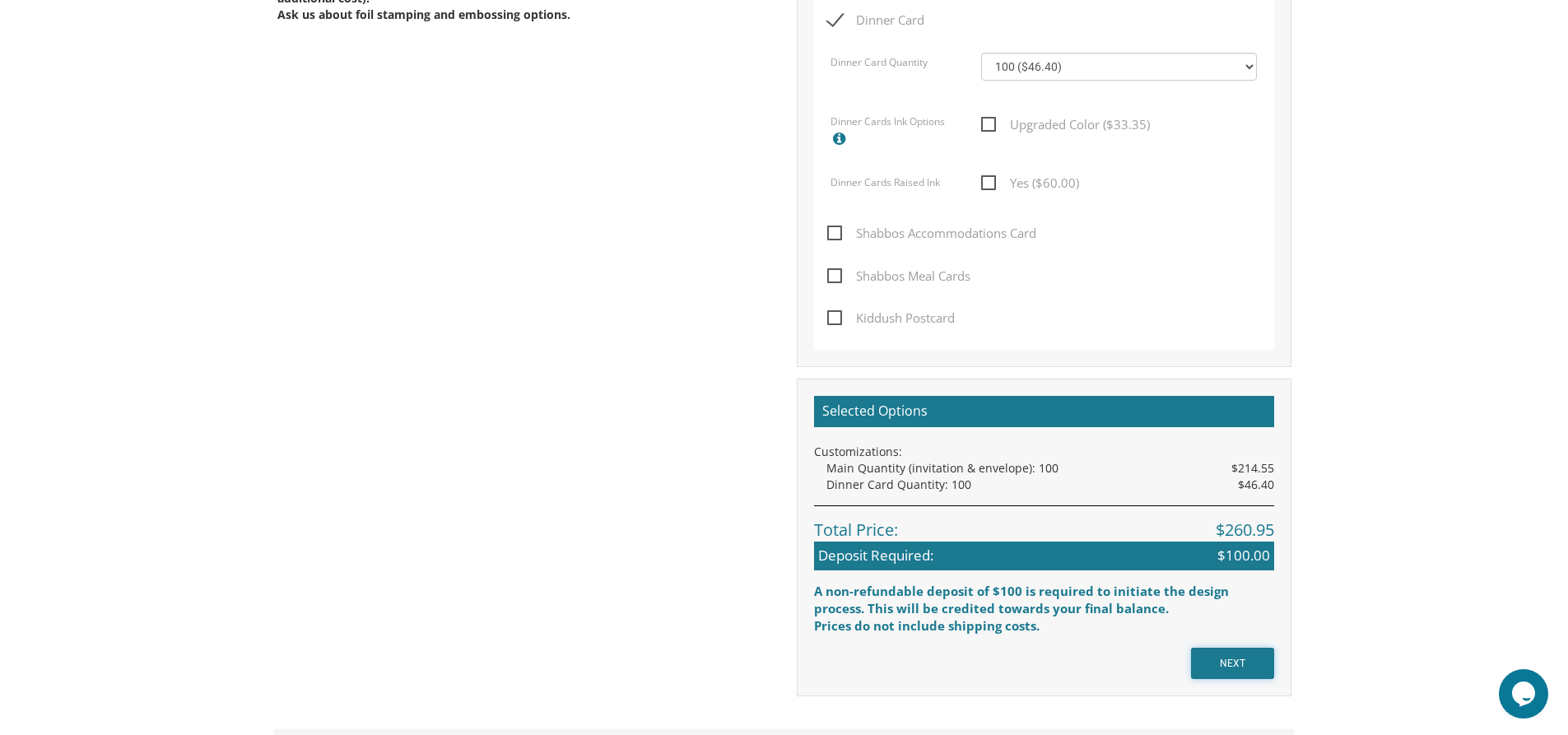
click at [1255, 659] on input "NEXT" at bounding box center [1233, 664] width 83 height 32
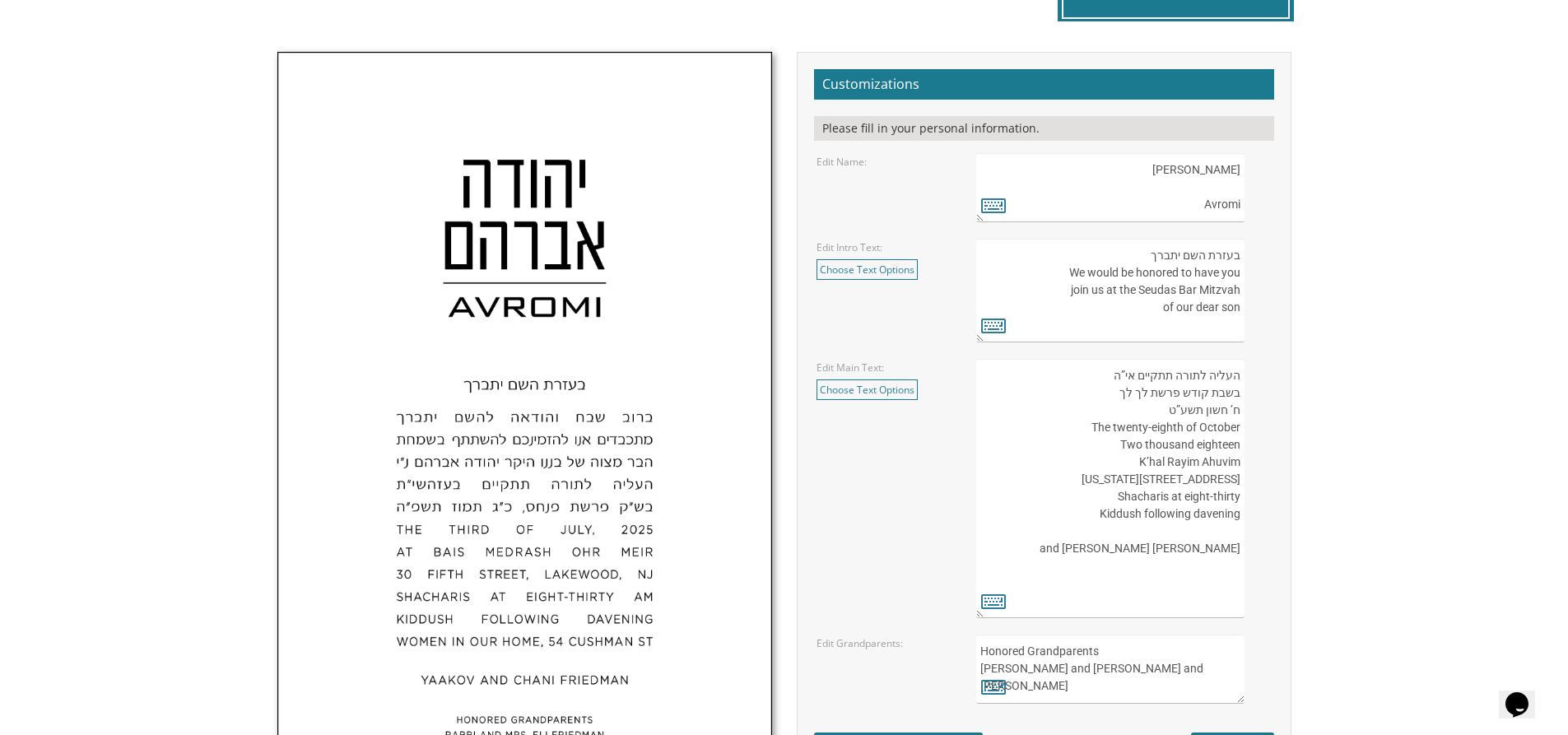
scroll to position [494, 0]
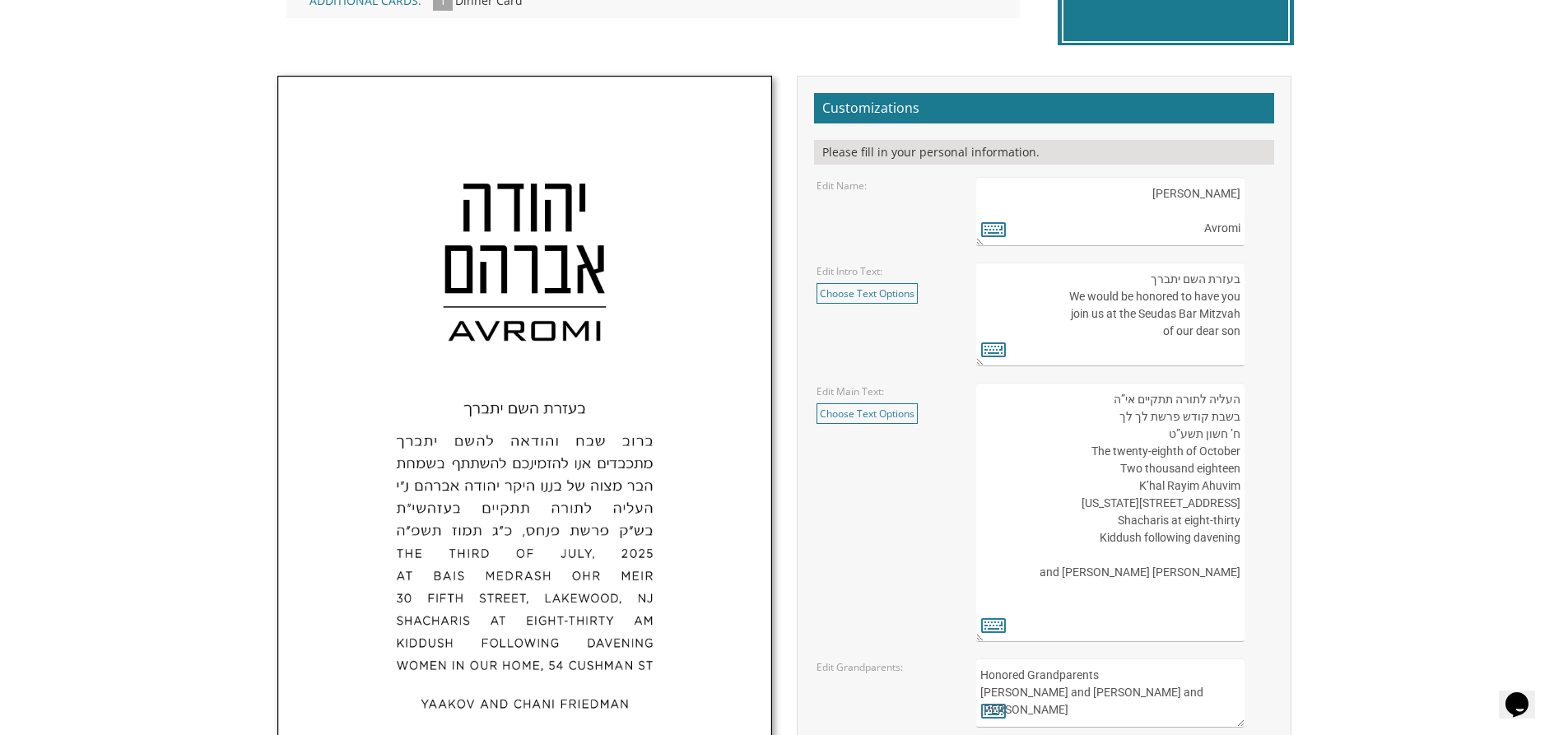
drag, startPoint x: 1170, startPoint y: 195, endPoint x: 1253, endPoint y: 191, distance: 83.1
click at [1253, 191] on div "[PERSON_NAME] Avromi" at bounding box center [1123, 211] width 295 height 69
drag, startPoint x: 1202, startPoint y: 228, endPoint x: 1253, endPoint y: 231, distance: 51.1
click at [1253, 231] on div "[PERSON_NAME] Avromi" at bounding box center [1123, 211] width 295 height 69
type textarea "[PERSON_NAME] [GEOGRAPHIC_DATA]"
